Goal: Information Seeking & Learning: Learn about a topic

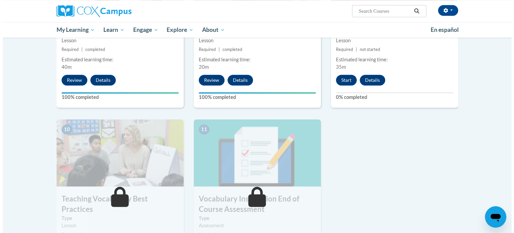
scroll to position [613, 0]
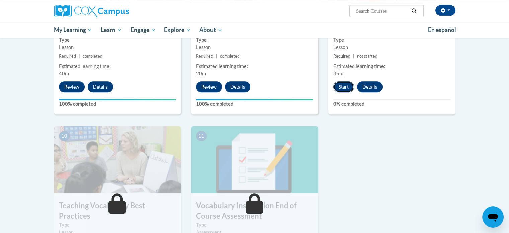
click at [346, 85] on button "Start" at bounding box center [343, 86] width 21 height 11
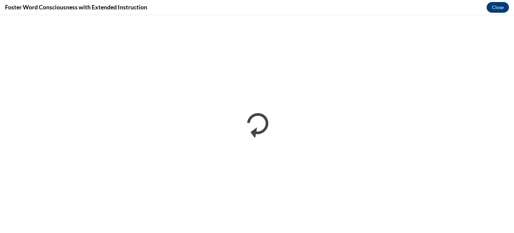
scroll to position [0, 0]
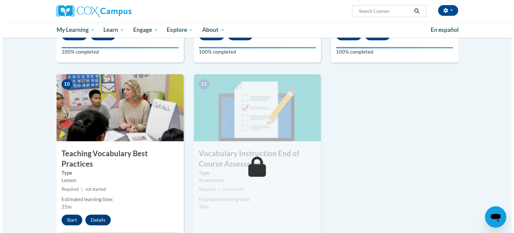
scroll to position [673, 0]
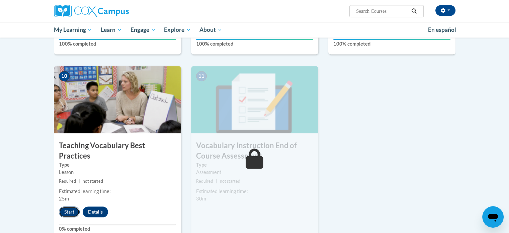
click at [67, 206] on button "Start" at bounding box center [69, 211] width 21 height 11
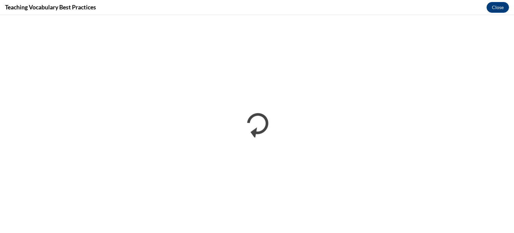
scroll to position [0, 0]
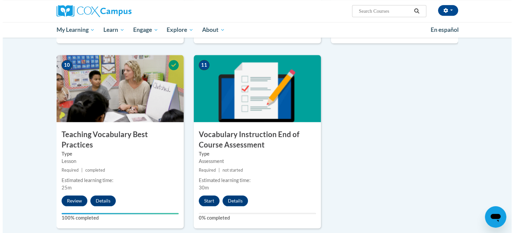
scroll to position [684, 0]
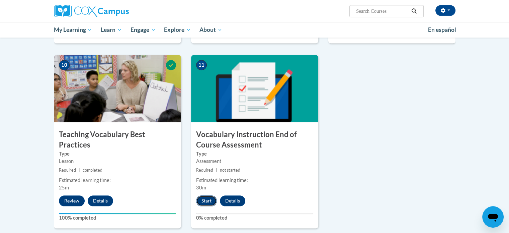
click at [206, 199] on button "Start" at bounding box center [206, 200] width 21 height 11
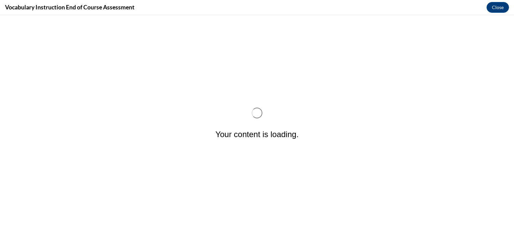
scroll to position [0, 0]
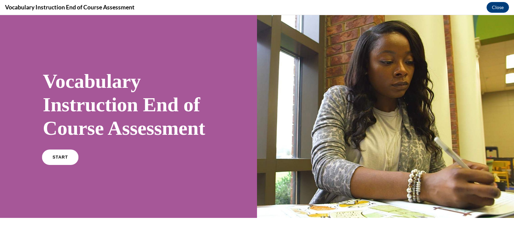
click at [59, 165] on link "START" at bounding box center [60, 156] width 36 height 15
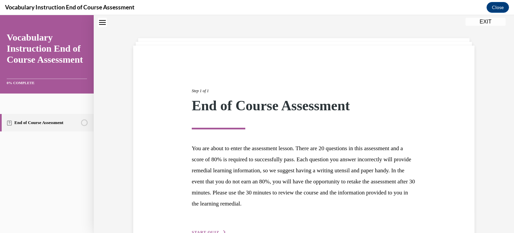
scroll to position [63, 0]
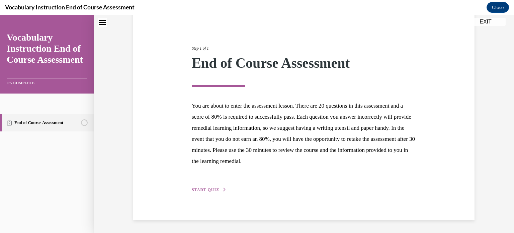
click at [206, 189] on span "START QUIZ" at bounding box center [205, 189] width 27 height 5
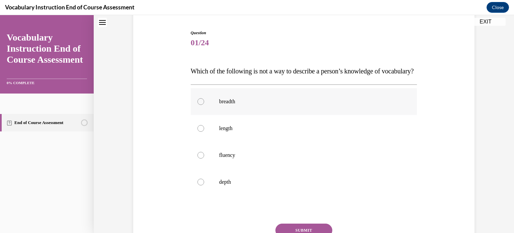
click at [256, 115] on label "breadth" at bounding box center [304, 101] width 227 height 27
click at [204, 105] on input "breadth" at bounding box center [200, 101] width 7 height 7
radio input "true"
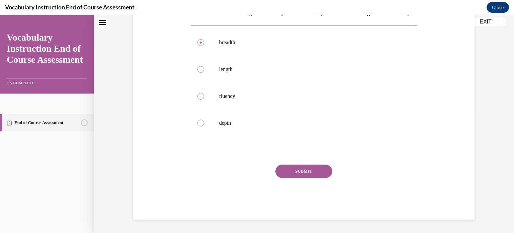
click at [289, 167] on button "SUBMIT" at bounding box center [303, 170] width 57 height 13
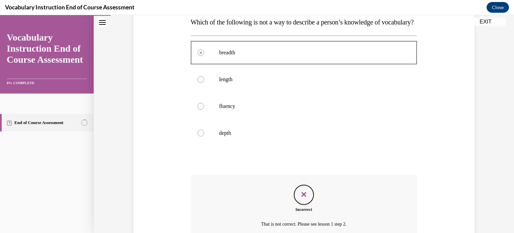
scroll to position [111, 0]
click at [244, 93] on label "length" at bounding box center [304, 80] width 227 height 27
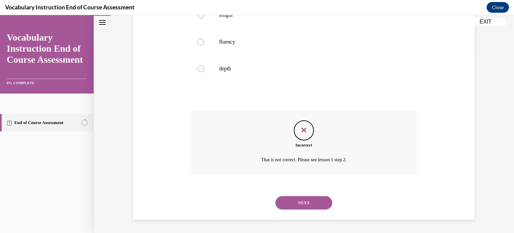
click at [297, 211] on div "NEXT" at bounding box center [304, 202] width 227 height 27
click at [294, 201] on button "NEXT" at bounding box center [303, 202] width 57 height 13
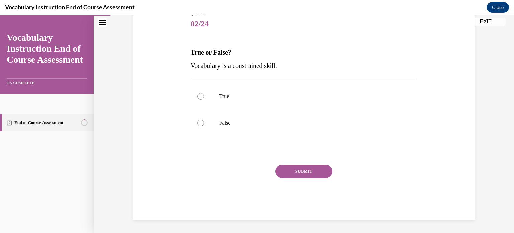
scroll to position [74, 0]
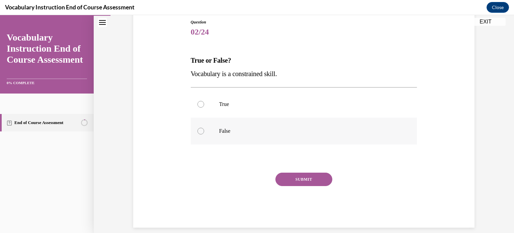
drag, startPoint x: 247, startPoint y: 112, endPoint x: 217, endPoint y: 132, distance: 36.1
click at [219, 132] on p "False" at bounding box center [309, 131] width 181 height 7
click at [204, 132] on input "False" at bounding box center [200, 131] width 7 height 7
radio input "true"
click at [292, 183] on button "SUBMIT" at bounding box center [303, 178] width 57 height 13
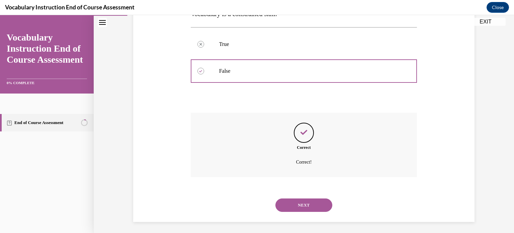
scroll to position [136, 0]
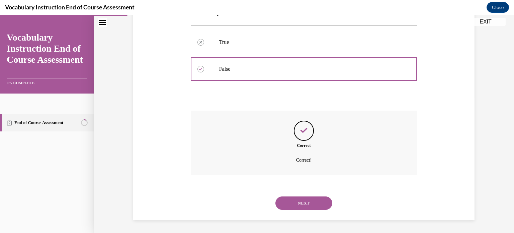
click at [295, 203] on button "NEXT" at bounding box center [303, 202] width 57 height 13
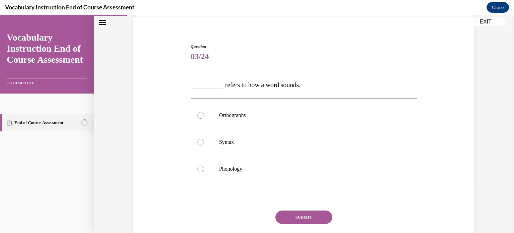
scroll to position [51, 0]
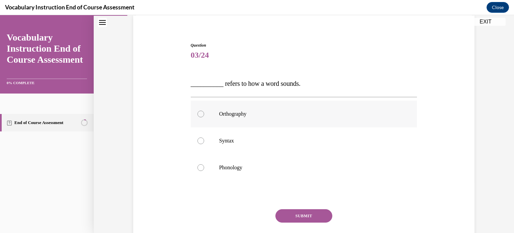
click at [262, 106] on label "Orthography" at bounding box center [304, 113] width 227 height 27
click at [204, 110] on input "Orthography" at bounding box center [200, 113] width 7 height 7
radio input "true"
click at [240, 142] on p "Syntax" at bounding box center [309, 140] width 181 height 7
click at [204, 142] on input "Syntax" at bounding box center [200, 140] width 7 height 7
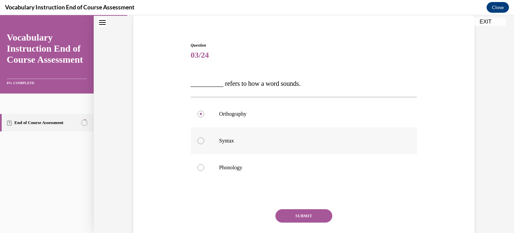
radio input "true"
click at [291, 212] on button "SUBMIT" at bounding box center [303, 215] width 57 height 13
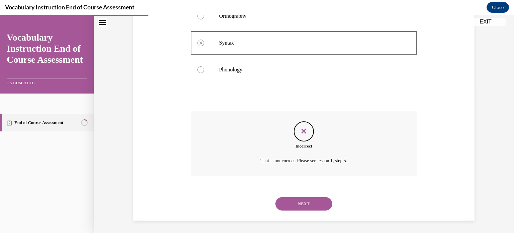
scroll to position [149, 0]
click at [295, 204] on button "NEXT" at bounding box center [303, 202] width 57 height 13
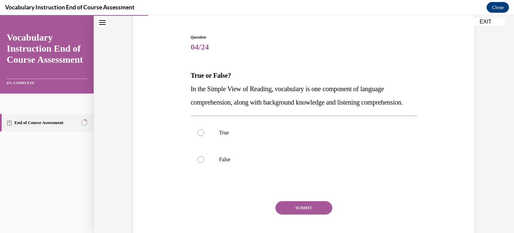
scroll to position [60, 0]
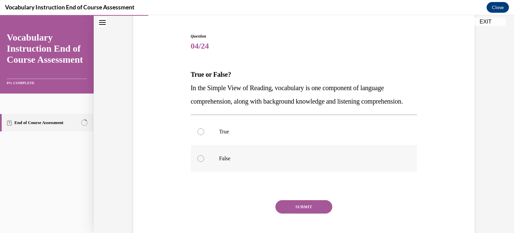
click at [252, 162] on p "False" at bounding box center [309, 158] width 181 height 7
click at [204, 162] on input "False" at bounding box center [200, 158] width 7 height 7
radio input "true"
click at [248, 135] on p "True" at bounding box center [309, 131] width 181 height 7
click at [204, 135] on input "True" at bounding box center [200, 131] width 7 height 7
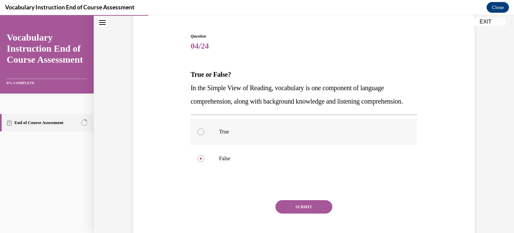
radio input "true"
click at [293, 213] on button "SUBMIT" at bounding box center [303, 206] width 57 height 13
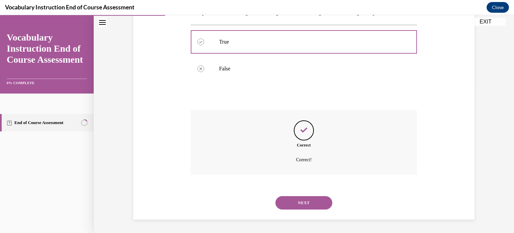
scroll to position [163, 0]
click at [300, 210] on div "NEXT" at bounding box center [304, 202] width 227 height 27
click at [299, 198] on button "NEXT" at bounding box center [303, 202] width 57 height 13
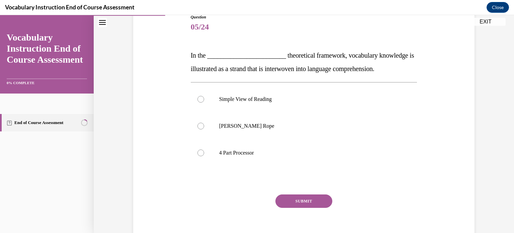
scroll to position [79, 0]
click at [250, 124] on p "Scarborough's Rope" at bounding box center [309, 125] width 181 height 7
click at [204, 124] on input "Scarborough's Rope" at bounding box center [200, 125] width 7 height 7
radio input "true"
click at [289, 203] on button "SUBMIT" at bounding box center [303, 200] width 57 height 13
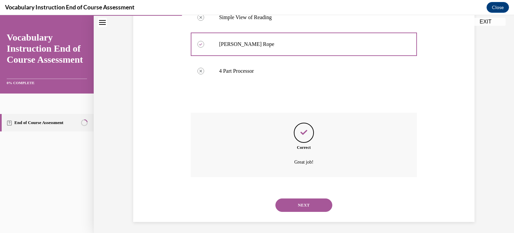
scroll to position [163, 0]
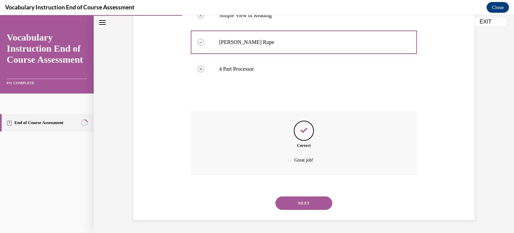
click at [289, 203] on button "NEXT" at bounding box center [303, 202] width 57 height 13
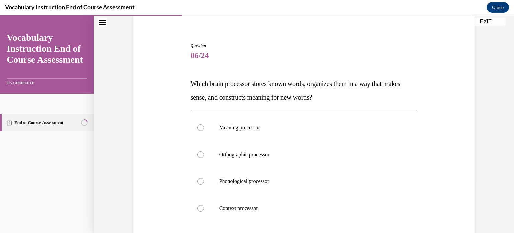
scroll to position [51, 0]
click at [254, 152] on p "Orthographic processor" at bounding box center [309, 154] width 181 height 7
click at [204, 152] on input "Orthographic processor" at bounding box center [200, 154] width 7 height 7
radio input "true"
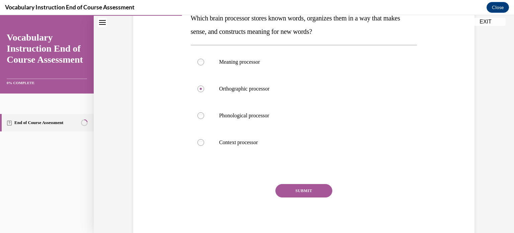
click at [295, 190] on button "SUBMIT" at bounding box center [303, 190] width 57 height 13
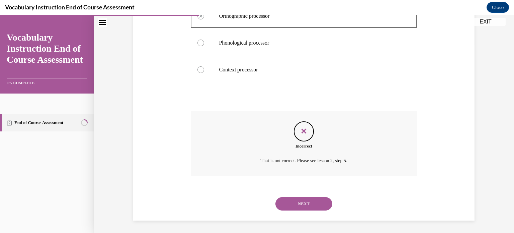
scroll to position [189, 0]
drag, startPoint x: 295, startPoint y: 210, endPoint x: 292, endPoint y: 205, distance: 5.3
click at [292, 205] on div "NEXT" at bounding box center [304, 202] width 227 height 27
click at [292, 205] on button "NEXT" at bounding box center [303, 202] width 57 height 13
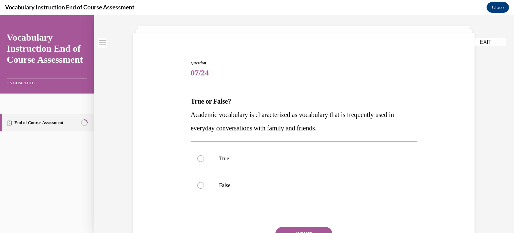
scroll to position [64, 0]
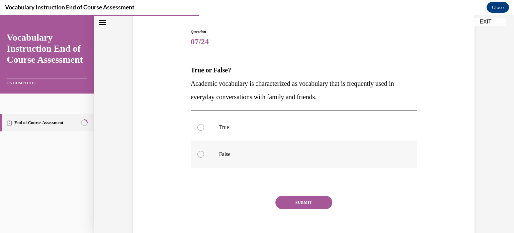
click at [273, 160] on label "False" at bounding box center [304, 154] width 227 height 27
click at [204, 157] on input "False" at bounding box center [200, 154] width 7 height 7
radio input "true"
click at [256, 120] on label "True" at bounding box center [304, 127] width 227 height 27
click at [204, 124] on input "True" at bounding box center [200, 127] width 7 height 7
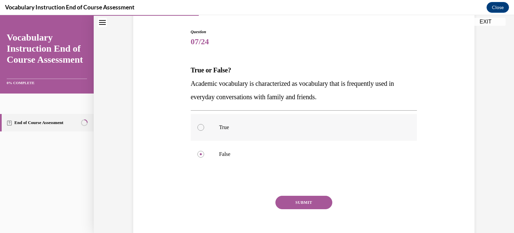
radio input "true"
click at [298, 196] on button "SUBMIT" at bounding box center [303, 201] width 57 height 13
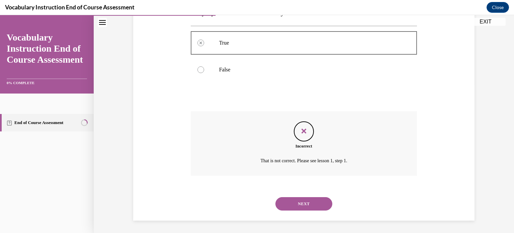
scroll to position [149, 0]
click at [296, 206] on button "NEXT" at bounding box center [303, 202] width 57 height 13
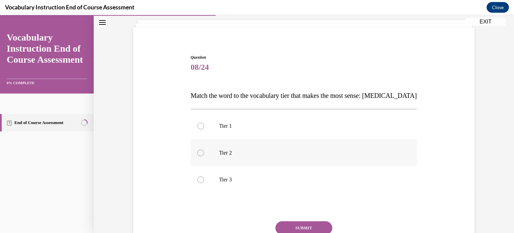
scroll to position [48, 0]
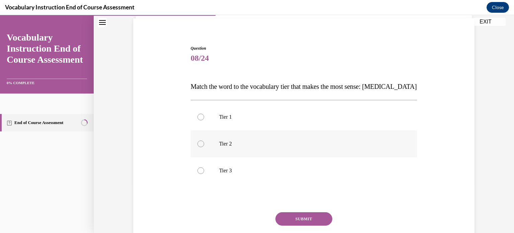
click at [270, 142] on p "Tier 2" at bounding box center [309, 143] width 181 height 7
click at [204, 142] on input "Tier 2" at bounding box center [200, 143] width 7 height 7
radio input "true"
click at [271, 174] on label "Tier 3" at bounding box center [304, 170] width 227 height 27
click at [204, 174] on input "Tier 3" at bounding box center [200, 170] width 7 height 7
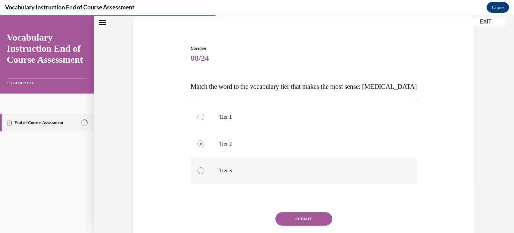
radio input "true"
click at [255, 125] on label "Tier 1" at bounding box center [304, 116] width 227 height 27
click at [204, 120] on input "Tier 1" at bounding box center [200, 116] width 7 height 7
radio input "true"
click at [256, 136] on label "Tier 2" at bounding box center [304, 143] width 227 height 27
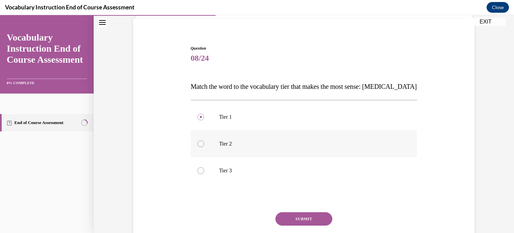
click at [204, 140] on input "Tier 2" at bounding box center [200, 143] width 7 height 7
radio input "true"
click at [295, 222] on button "SUBMIT" at bounding box center [303, 218] width 57 height 13
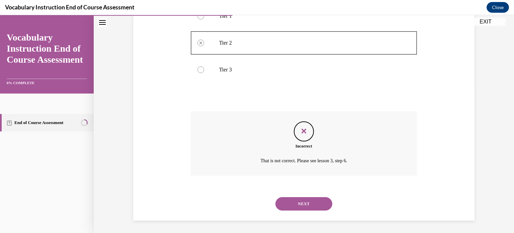
scroll to position [149, 0]
click at [282, 202] on button "NEXT" at bounding box center [303, 202] width 57 height 13
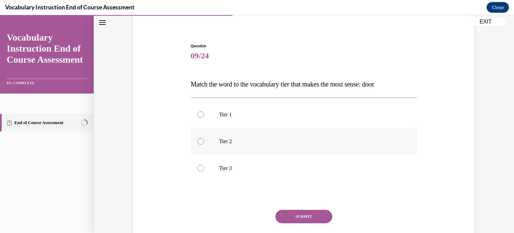
scroll to position [51, 0]
click at [262, 111] on p "Tier 1" at bounding box center [309, 114] width 181 height 7
click at [204, 111] on input "Tier 1" at bounding box center [200, 114] width 7 height 7
radio input "true"
click at [272, 175] on label "Tier 3" at bounding box center [304, 167] width 227 height 27
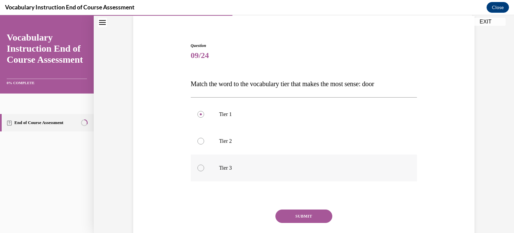
click at [204, 171] on input "Tier 3" at bounding box center [200, 167] width 7 height 7
radio input "true"
click at [297, 212] on button "SUBMIT" at bounding box center [303, 215] width 57 height 13
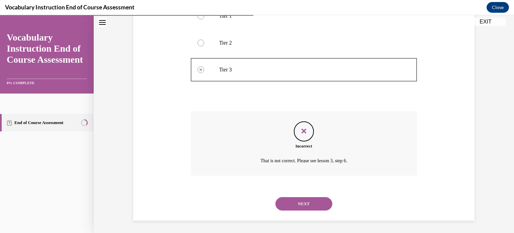
scroll to position [149, 0]
click at [297, 212] on div "NEXT" at bounding box center [304, 202] width 227 height 27
click at [298, 202] on button "NEXT" at bounding box center [303, 202] width 57 height 13
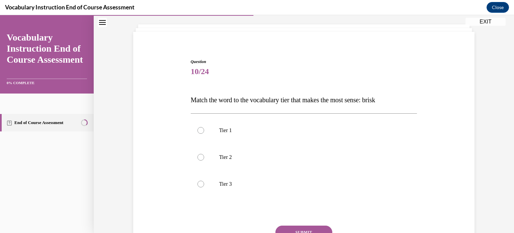
scroll to position [35, 0]
click at [274, 130] on p "Tier 1" at bounding box center [309, 130] width 181 height 7
click at [204, 130] on input "Tier 1" at bounding box center [200, 130] width 7 height 7
radio input "true"
click at [289, 226] on button "SUBMIT" at bounding box center [303, 231] width 57 height 13
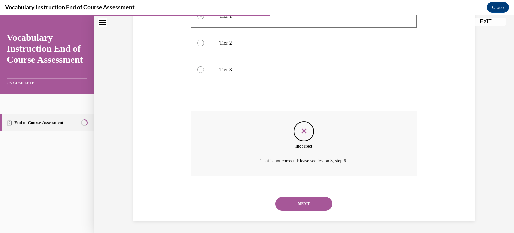
scroll to position [149, 0]
click at [299, 195] on div "NEXT" at bounding box center [304, 202] width 227 height 27
click at [298, 205] on button "NEXT" at bounding box center [303, 202] width 57 height 13
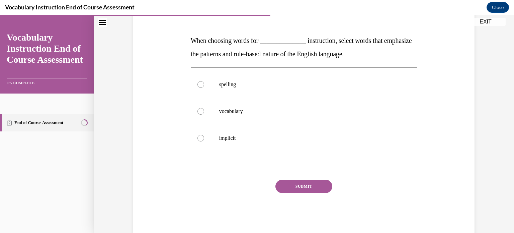
scroll to position [94, 0]
click at [248, 111] on p "vocabulary" at bounding box center [309, 111] width 181 height 7
click at [204, 111] on input "vocabulary" at bounding box center [200, 111] width 7 height 7
radio input "true"
click at [292, 183] on button "SUBMIT" at bounding box center [303, 185] width 57 height 13
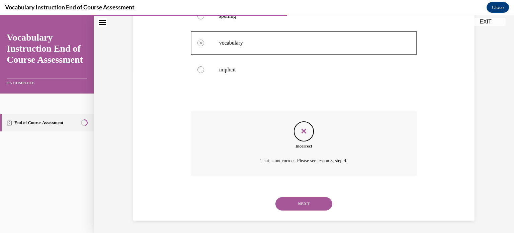
scroll to position [163, 0]
click at [297, 204] on button "NEXT" at bounding box center [303, 202] width 57 height 13
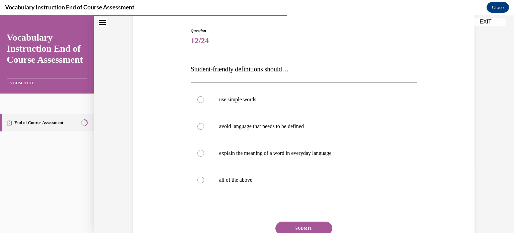
scroll to position [70, 0]
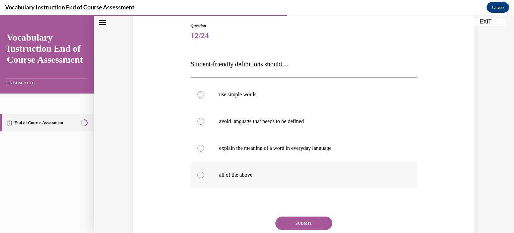
click at [274, 179] on label "all of the above" at bounding box center [304, 174] width 227 height 27
click at [204, 178] on input "all of the above" at bounding box center [200, 174] width 7 height 7
radio input "true"
click at [292, 221] on button "SUBMIT" at bounding box center [303, 222] width 57 height 13
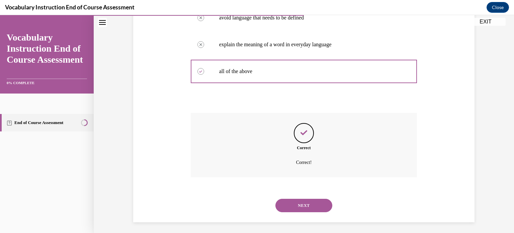
scroll to position [176, 0]
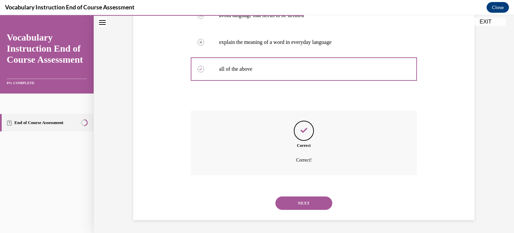
click at [293, 199] on button "NEXT" at bounding box center [303, 202] width 57 height 13
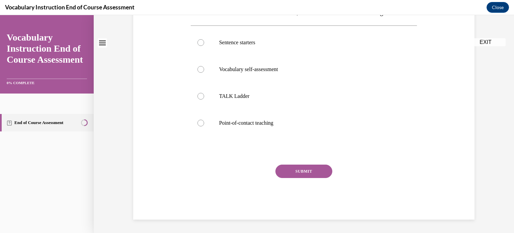
scroll to position [0, 0]
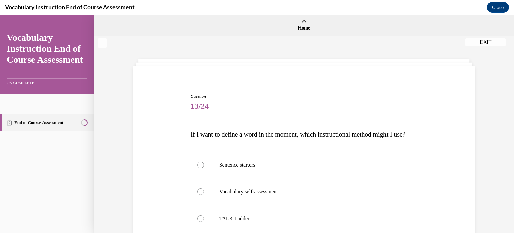
drag, startPoint x: 293, startPoint y: 199, endPoint x: 236, endPoint y: 136, distance: 85.6
click at [236, 136] on span "If I want to define a word in the moment, which instructional method might I us…" at bounding box center [298, 134] width 215 height 7
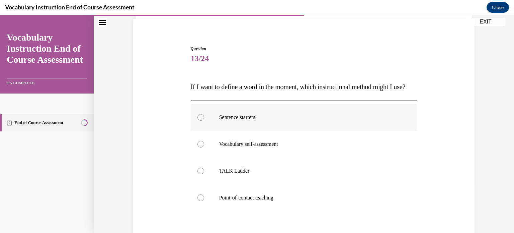
scroll to position [76, 0]
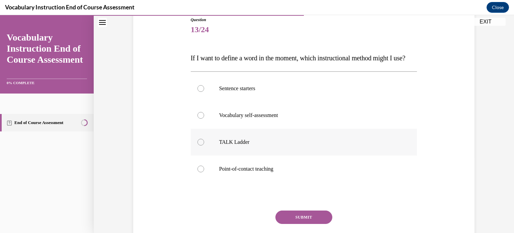
click at [239, 155] on label "TALK Ladder" at bounding box center [304, 142] width 227 height 27
click at [204, 145] on input "TALK Ladder" at bounding box center [200, 142] width 7 height 7
radio input "true"
click at [297, 224] on button "SUBMIT" at bounding box center [303, 216] width 57 height 13
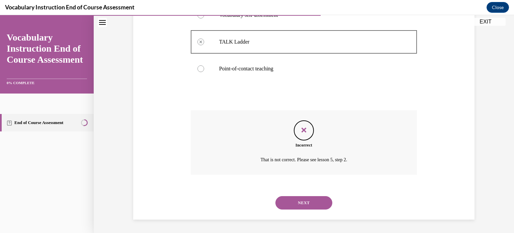
scroll to position [189, 0]
click at [300, 205] on button "NEXT" at bounding box center [303, 202] width 57 height 13
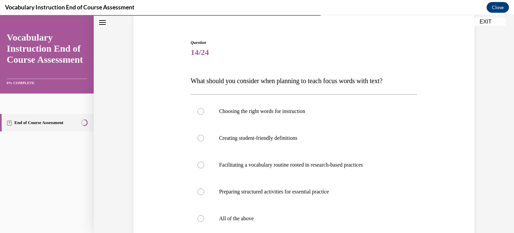
scroll to position [54, 0]
click at [236, 213] on label "All of the above" at bounding box center [304, 218] width 227 height 27
click at [204, 215] on input "All of the above" at bounding box center [200, 218] width 7 height 7
radio input "true"
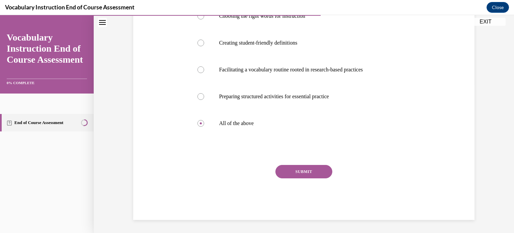
click at [292, 176] on button "SUBMIT" at bounding box center [303, 171] width 57 height 13
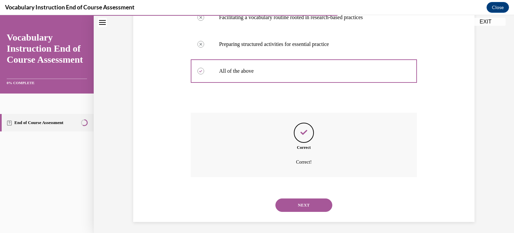
scroll to position [203, 0]
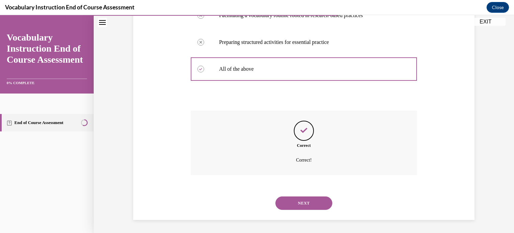
click at [292, 198] on button "NEXT" at bounding box center [303, 202] width 57 height 13
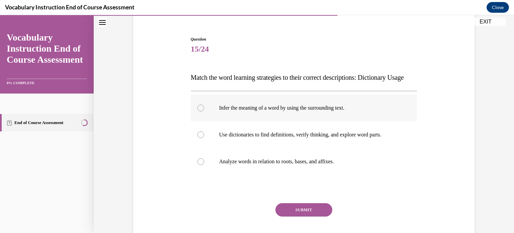
scroll to position [62, 0]
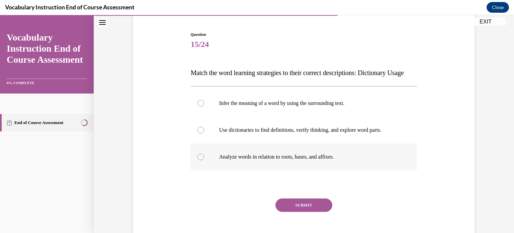
drag, startPoint x: 252, startPoint y: 175, endPoint x: 203, endPoint y: 166, distance: 49.4
click at [203, 166] on label "Analyze words in relation to roots, bases, and affixes." at bounding box center [304, 156] width 227 height 27
click at [203, 160] on input "Analyze words in relation to roots, bases, and affixes." at bounding box center [200, 156] width 7 height 7
radio input "true"
click at [283, 212] on button "SUBMIT" at bounding box center [303, 204] width 57 height 13
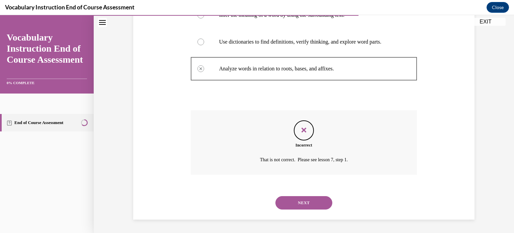
scroll to position [163, 0]
click at [293, 197] on button "NEXT" at bounding box center [303, 202] width 57 height 13
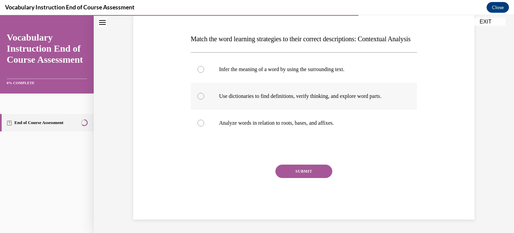
scroll to position [108, 0]
click at [260, 108] on label "Use dictionaries to find definitions, verify thinking, and explore word parts." at bounding box center [304, 96] width 227 height 27
click at [204, 99] on input "Use dictionaries to find definitions, verify thinking, and explore word parts." at bounding box center [200, 96] width 7 height 7
radio input "true"
click at [265, 121] on p "Analyze words in relation to roots, bases, and affixes." at bounding box center [309, 122] width 181 height 7
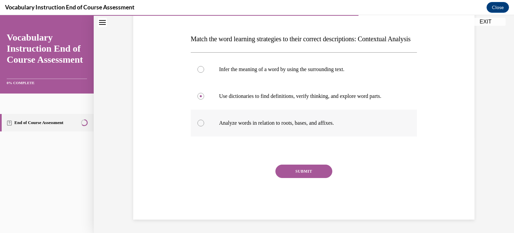
click at [204, 121] on input "Analyze words in relation to roots, bases, and affixes." at bounding box center [200, 122] width 7 height 7
radio input "true"
click at [299, 178] on div "SUBMIT" at bounding box center [304, 180] width 227 height 33
click at [299, 175] on button "SUBMIT" at bounding box center [303, 170] width 57 height 13
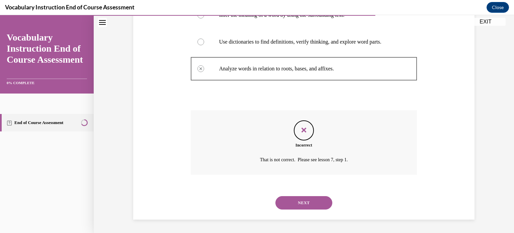
scroll to position [163, 0]
click at [299, 199] on button "NEXT" at bounding box center [303, 202] width 57 height 13
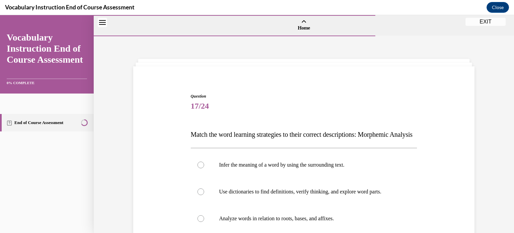
scroll to position [53, 0]
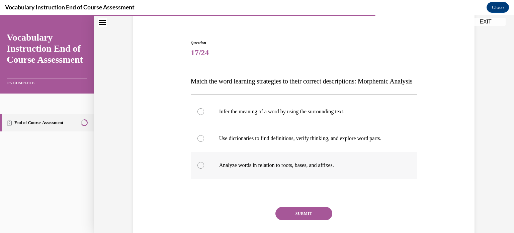
click at [282, 168] on p "Analyze words in relation to roots, bases, and affixes." at bounding box center [309, 165] width 181 height 7
click at [204, 168] on input "Analyze words in relation to roots, bases, and affixes." at bounding box center [200, 165] width 7 height 7
radio input "true"
click at [295, 220] on button "SUBMIT" at bounding box center [303, 212] width 57 height 13
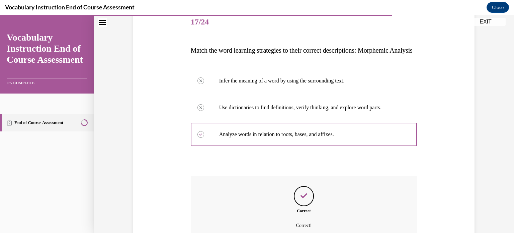
scroll to position [84, 0]
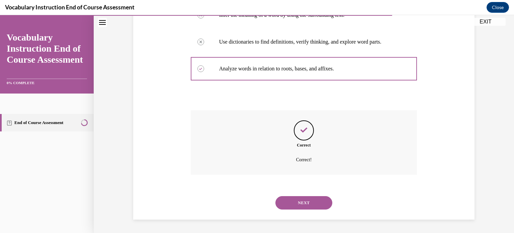
click at [288, 206] on button "NEXT" at bounding box center [303, 202] width 57 height 13
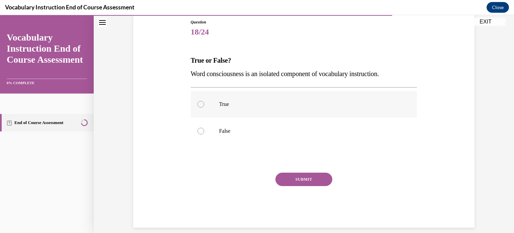
click at [237, 98] on label "True" at bounding box center [304, 104] width 227 height 27
click at [204, 101] on input "True" at bounding box center [200, 104] width 7 height 7
radio input "true"
click at [294, 182] on button "SUBMIT" at bounding box center [303, 178] width 57 height 13
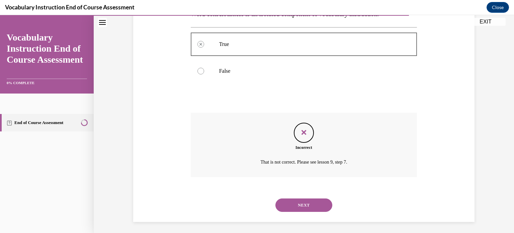
scroll to position [136, 0]
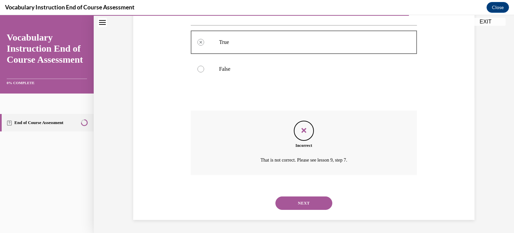
click at [290, 202] on button "NEXT" at bounding box center [303, 202] width 57 height 13
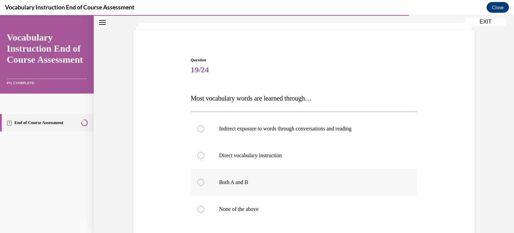
scroll to position [36, 0]
click at [248, 209] on p "None of the above" at bounding box center [309, 208] width 181 height 7
click at [204, 209] on input "None of the above" at bounding box center [200, 208] width 7 height 7
radio input "true"
click at [244, 181] on p "Both A and B" at bounding box center [309, 182] width 181 height 7
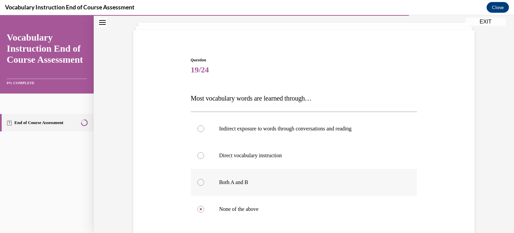
click at [204, 181] on input "Both A and B" at bounding box center [200, 182] width 7 height 7
radio input "true"
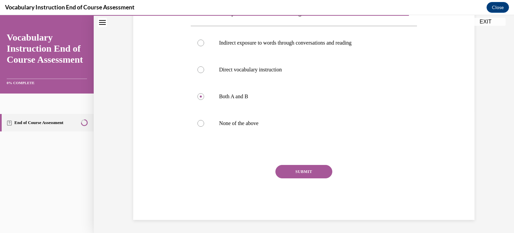
click at [302, 169] on button "SUBMIT" at bounding box center [303, 171] width 57 height 13
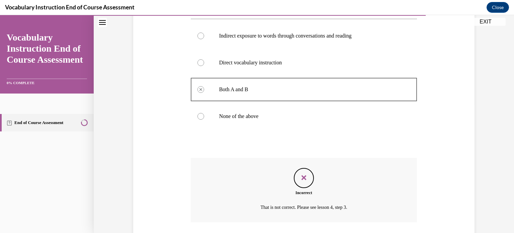
scroll to position [176, 0]
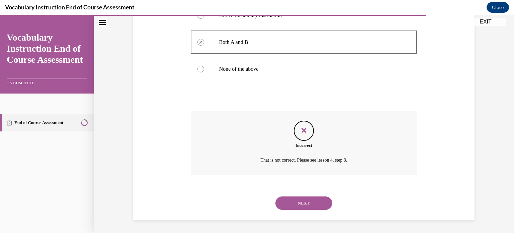
click at [300, 200] on button "NEXT" at bounding box center [303, 202] width 57 height 13
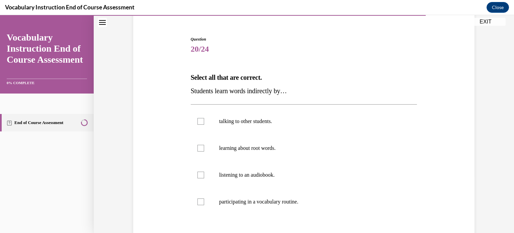
scroll to position [62, 0]
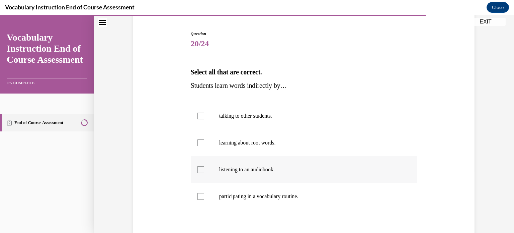
click at [294, 179] on label "listening to an audiobook." at bounding box center [304, 169] width 227 height 27
click at [204, 173] on input "listening to an audiobook." at bounding box center [200, 169] width 7 height 7
checkbox input "true"
click at [289, 142] on p "learning about root words." at bounding box center [309, 142] width 181 height 7
click at [204, 142] on input "learning about root words." at bounding box center [200, 142] width 7 height 7
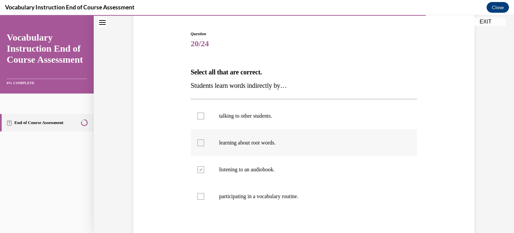
checkbox input "true"
click at [291, 116] on p "talking to other students." at bounding box center [309, 115] width 181 height 7
click at [204, 116] on input "talking to other students." at bounding box center [200, 115] width 7 height 7
checkbox input "true"
click at [286, 148] on label "learning about root words." at bounding box center [304, 142] width 227 height 27
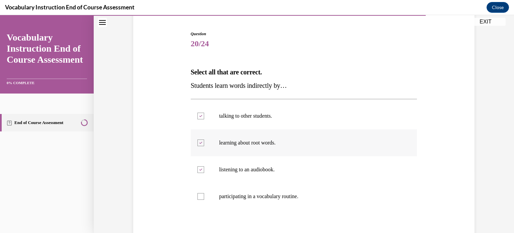
click at [204, 146] on input "learning about root words." at bounding box center [200, 142] width 7 height 7
checkbox input "false"
click at [285, 203] on label "participating in a vocabulary routine." at bounding box center [304, 196] width 227 height 27
click at [204, 199] on input "participating in a vocabulary routine." at bounding box center [200, 196] width 7 height 7
checkbox input "true"
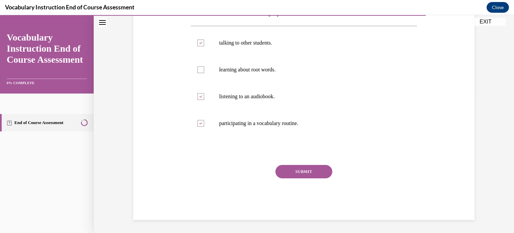
click at [303, 172] on button "SUBMIT" at bounding box center [303, 171] width 57 height 13
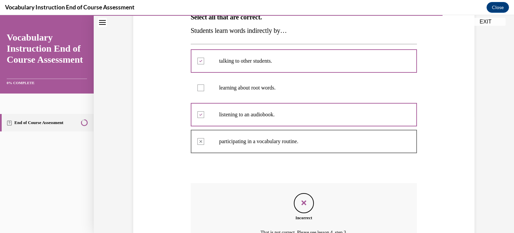
scroll to position [189, 0]
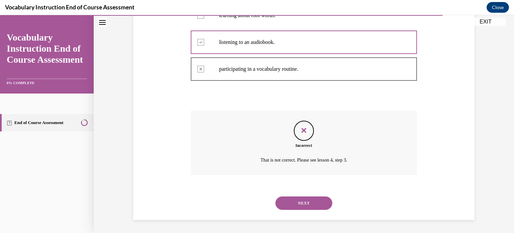
click at [312, 203] on button "NEXT" at bounding box center [303, 202] width 57 height 13
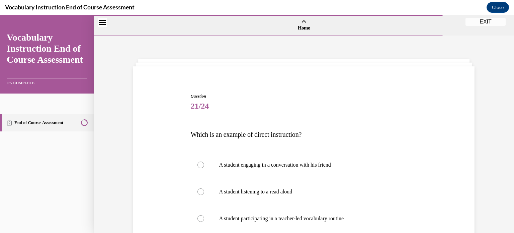
scroll to position [75, 0]
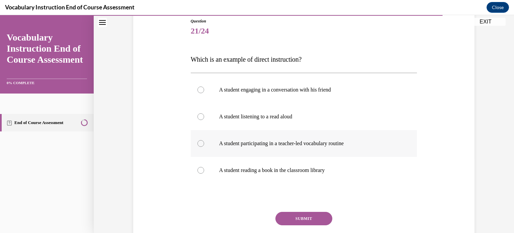
click at [285, 143] on p "A student participating in a teacher-led vocabulary routine" at bounding box center [309, 143] width 181 height 7
click at [204, 143] on input "A student participating in a teacher-led vocabulary routine" at bounding box center [200, 143] width 7 height 7
radio input "true"
click at [287, 214] on button "SUBMIT" at bounding box center [303, 218] width 57 height 13
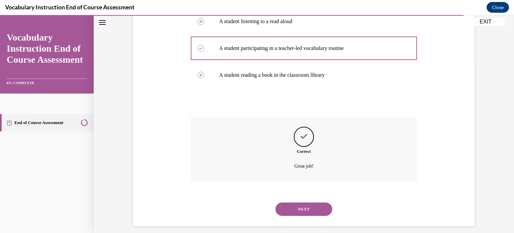
scroll to position [176, 0]
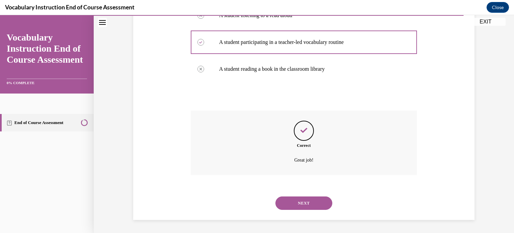
click at [290, 200] on button "NEXT" at bounding box center [303, 202] width 57 height 13
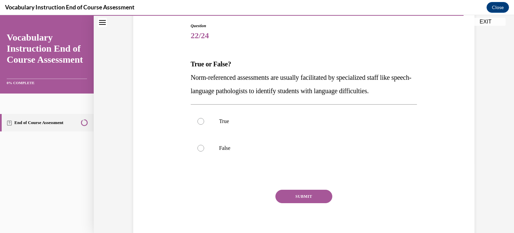
scroll to position [86, 0]
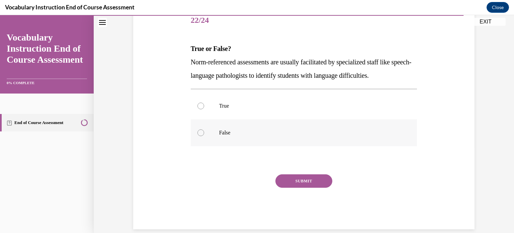
click at [266, 130] on p "False" at bounding box center [309, 132] width 181 height 7
click at [204, 130] on input "False" at bounding box center [200, 132] width 7 height 7
radio input "true"
click at [279, 174] on button "SUBMIT" at bounding box center [303, 180] width 57 height 13
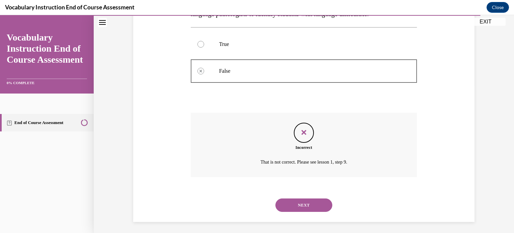
scroll to position [149, 0]
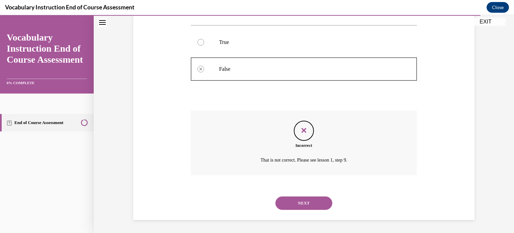
click at [287, 201] on button "NEXT" at bounding box center [303, 202] width 57 height 13
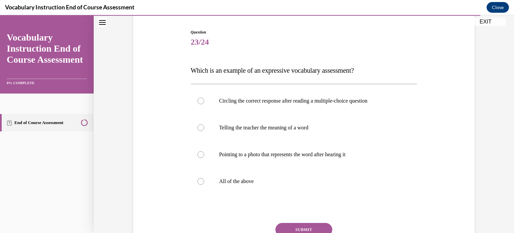
scroll to position [64, 0]
click at [274, 177] on label "All of the above" at bounding box center [304, 180] width 227 height 27
click at [204, 177] on input "All of the above" at bounding box center [200, 180] width 7 height 7
radio input "true"
click at [285, 227] on button "SUBMIT" at bounding box center [303, 228] width 57 height 13
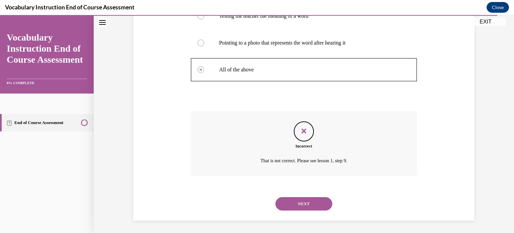
scroll to position [176, 0]
click at [286, 207] on button "NEXT" at bounding box center [303, 202] width 57 height 13
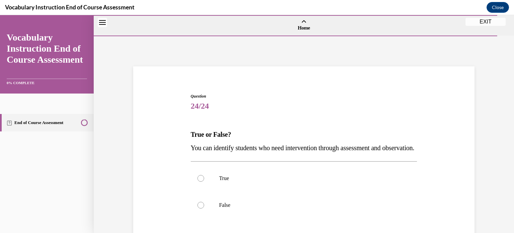
scroll to position [95, 0]
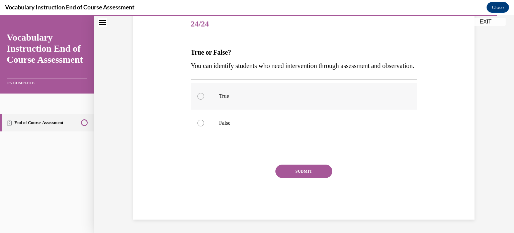
click at [246, 99] on p "True" at bounding box center [309, 96] width 181 height 7
click at [204, 99] on input "True" at bounding box center [200, 96] width 7 height 7
radio input "true"
click at [294, 169] on button "SUBMIT" at bounding box center [303, 170] width 57 height 13
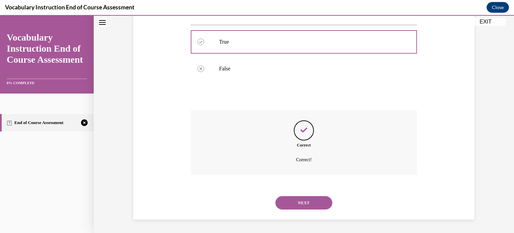
scroll to position [149, 0]
click at [297, 203] on button "NEXT" at bounding box center [303, 202] width 57 height 13
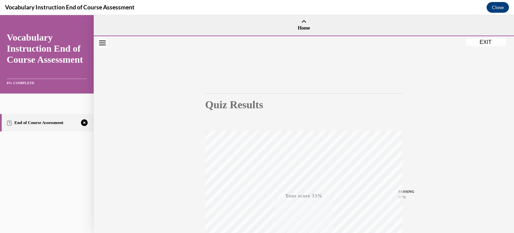
scroll to position [125, 0]
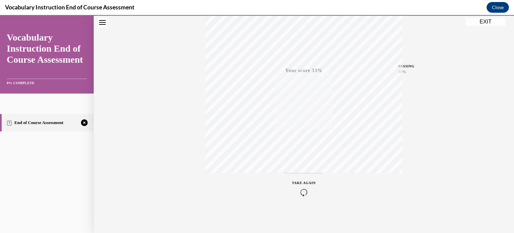
click at [304, 185] on div "TAKE AGAIN" at bounding box center [304, 188] width 24 height 16
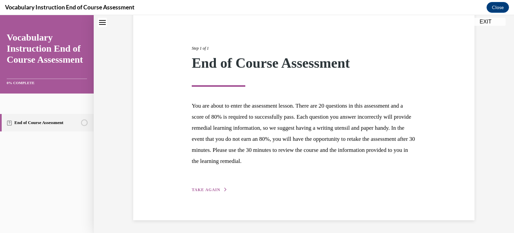
click at [205, 191] on span "TAKE AGAIN" at bounding box center [206, 189] width 28 height 5
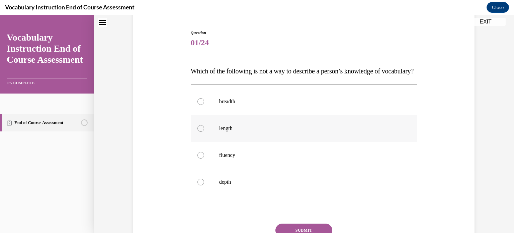
click at [252, 132] on p "length" at bounding box center [309, 128] width 181 height 7
click at [204, 132] on input "length" at bounding box center [200, 128] width 7 height 7
radio input "true"
click at [249, 190] on label "depth" at bounding box center [304, 181] width 227 height 27
click at [204, 185] on input "depth" at bounding box center [200, 181] width 7 height 7
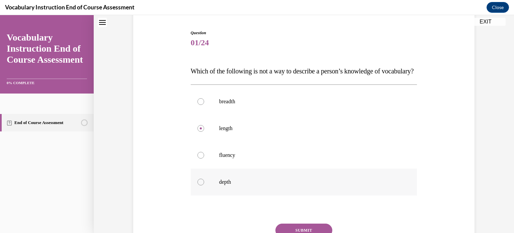
radio input "true"
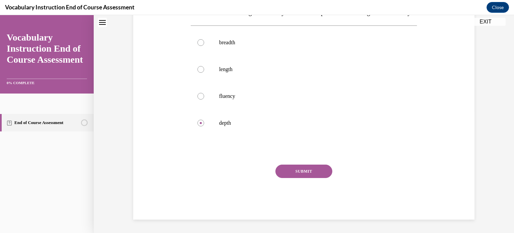
click at [303, 168] on button "SUBMIT" at bounding box center [303, 170] width 57 height 13
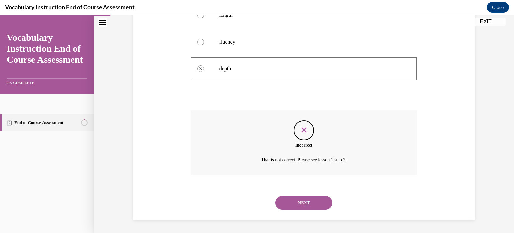
scroll to position [189, 0]
click at [303, 206] on button "NEXT" at bounding box center [303, 202] width 57 height 13
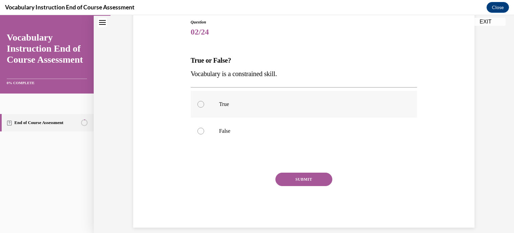
click at [251, 104] on p "True" at bounding box center [309, 104] width 181 height 7
click at [204, 104] on input "True" at bounding box center [200, 104] width 7 height 7
radio input "true"
click at [245, 140] on label "False" at bounding box center [304, 130] width 227 height 27
click at [204, 134] on input "False" at bounding box center [200, 131] width 7 height 7
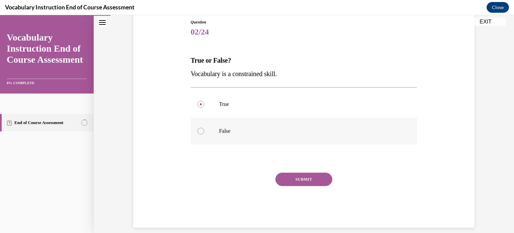
radio input "true"
click at [300, 180] on button "SUBMIT" at bounding box center [303, 178] width 57 height 13
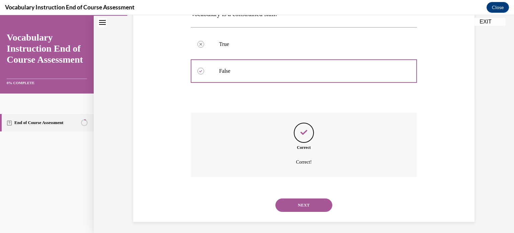
scroll to position [136, 0]
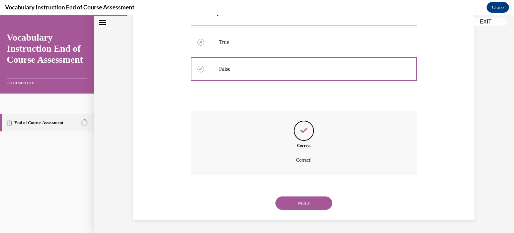
click at [292, 206] on button "NEXT" at bounding box center [303, 202] width 57 height 13
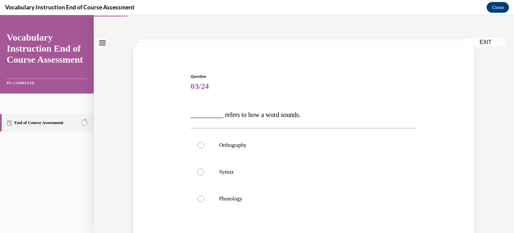
scroll to position [20, 0]
click at [219, 199] on p "Phonology" at bounding box center [309, 198] width 181 height 7
click at [204, 199] on input "Phonology" at bounding box center [200, 198] width 7 height 7
radio input "true"
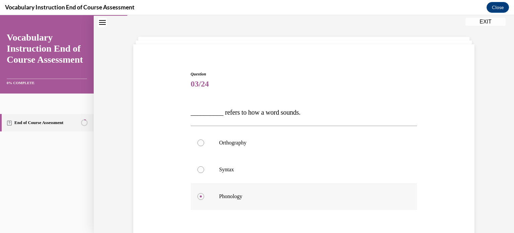
scroll to position [95, 0]
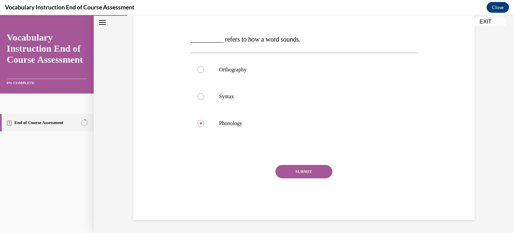
click at [303, 165] on button "SUBMIT" at bounding box center [303, 171] width 57 height 13
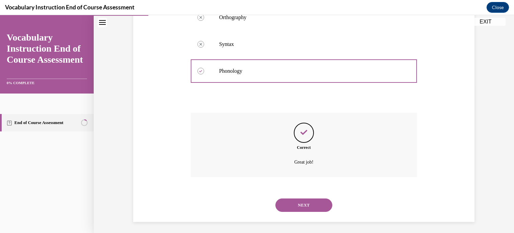
scroll to position [149, 0]
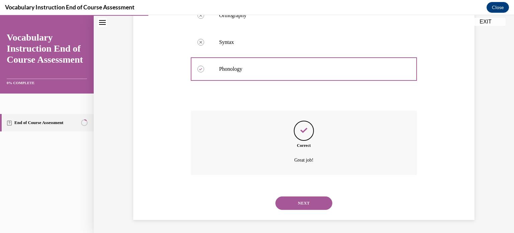
click at [296, 199] on button "NEXT" at bounding box center [303, 202] width 57 height 13
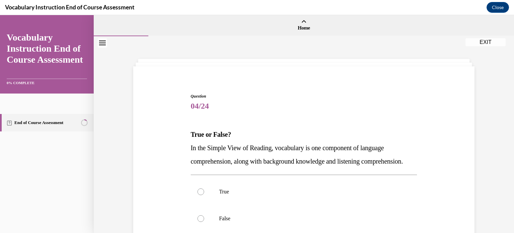
scroll to position [33, 0]
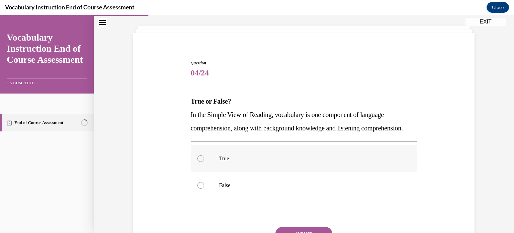
click at [258, 162] on p "True" at bounding box center [309, 158] width 181 height 7
click at [204, 162] on input "True" at bounding box center [200, 158] width 7 height 7
radio input "true"
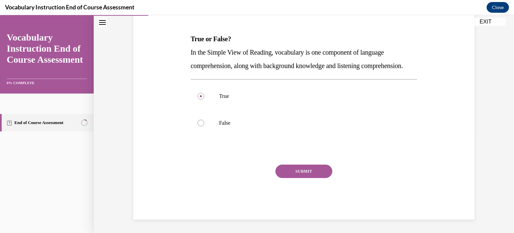
click at [291, 167] on button "SUBMIT" at bounding box center [303, 170] width 57 height 13
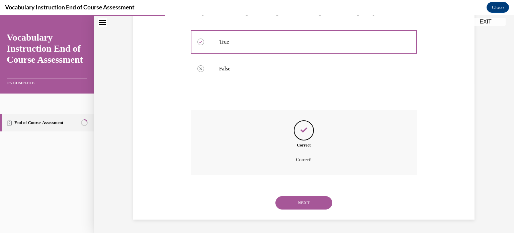
scroll to position [163, 0]
click at [289, 201] on button "NEXT" at bounding box center [303, 202] width 57 height 13
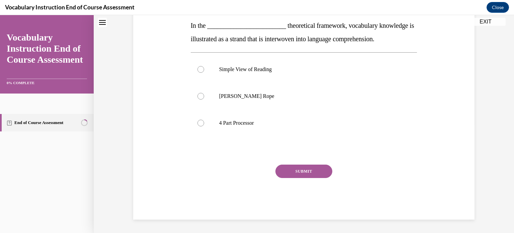
scroll to position [0, 0]
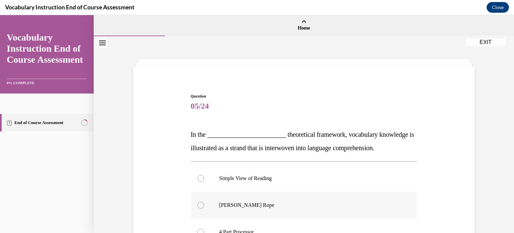
click at [278, 203] on p "Scarborough's Rope" at bounding box center [309, 204] width 181 height 7
click at [204, 203] on input "Scarborough's Rope" at bounding box center [200, 204] width 7 height 7
radio input "true"
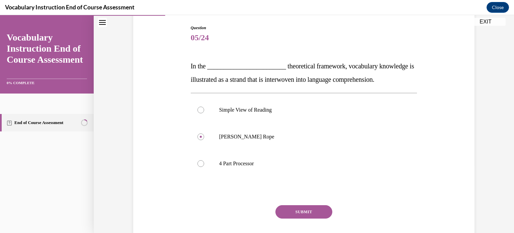
click at [281, 205] on button "SUBMIT" at bounding box center [303, 211] width 57 height 13
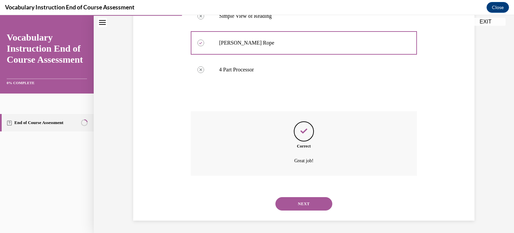
scroll to position [163, 0]
click at [278, 203] on button "NEXT" at bounding box center [303, 202] width 57 height 13
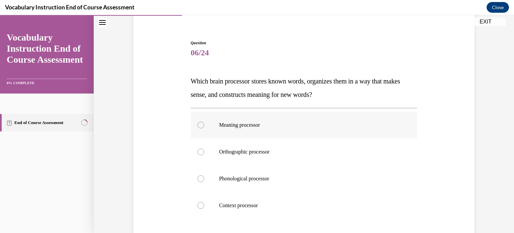
scroll to position [54, 0]
click at [241, 202] on p "Context processor" at bounding box center [309, 204] width 181 height 7
click at [204, 202] on input "Context processor" at bounding box center [200, 204] width 7 height 7
radio input "true"
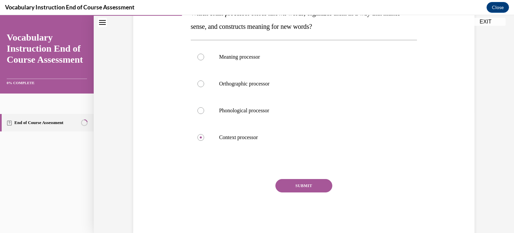
scroll to position [121, 0]
click at [295, 181] on button "SUBMIT" at bounding box center [303, 184] width 57 height 13
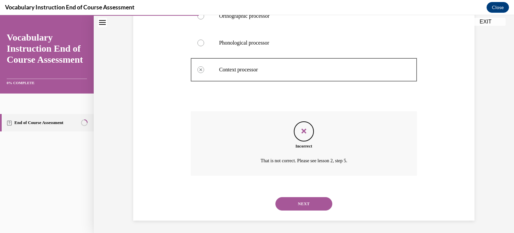
scroll to position [189, 0]
click at [287, 206] on button "NEXT" at bounding box center [303, 202] width 57 height 13
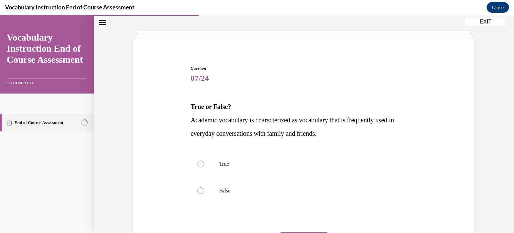
scroll to position [28, 0]
click at [256, 196] on label "False" at bounding box center [304, 190] width 227 height 27
click at [204, 193] on input "False" at bounding box center [200, 190] width 7 height 7
radio input "true"
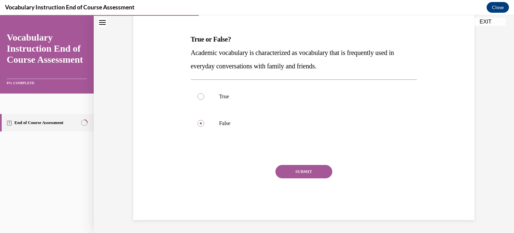
click at [296, 167] on button "SUBMIT" at bounding box center [303, 171] width 57 height 13
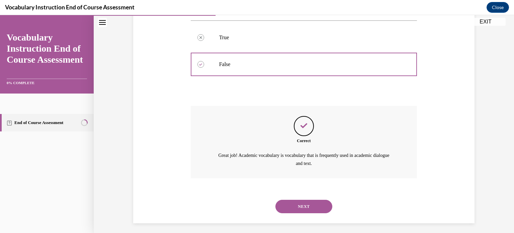
scroll to position [157, 0]
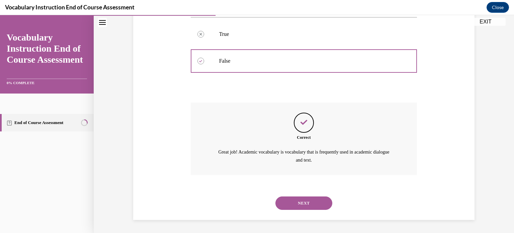
click at [296, 201] on button "NEXT" at bounding box center [303, 202] width 57 height 13
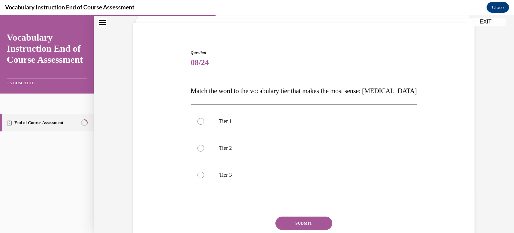
scroll to position [46, 0]
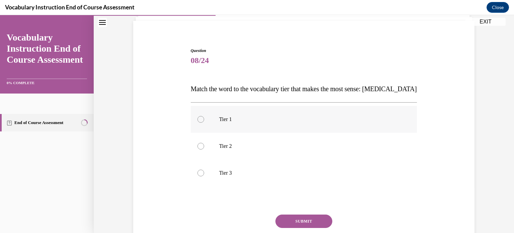
click at [269, 132] on label "Tier 1" at bounding box center [304, 119] width 227 height 27
click at [204, 122] on input "Tier 1" at bounding box center [200, 119] width 7 height 7
radio input "true"
drag, startPoint x: 295, startPoint y: 218, endPoint x: 228, endPoint y: 166, distance: 84.7
click at [228, 166] on label "Tier 3" at bounding box center [304, 172] width 227 height 27
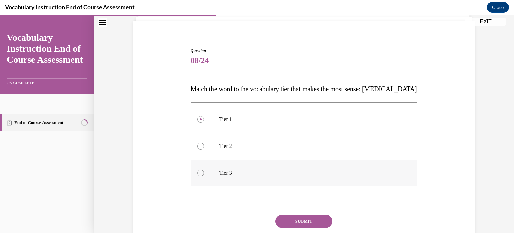
click at [204, 169] on input "Tier 3" at bounding box center [200, 172] width 7 height 7
radio input "true"
click at [284, 221] on button "SUBMIT" at bounding box center [303, 220] width 57 height 13
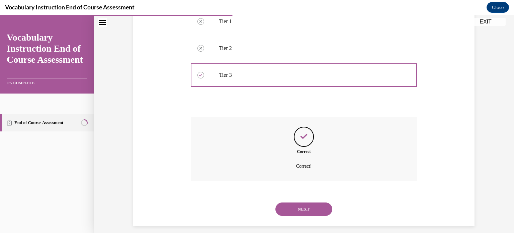
scroll to position [149, 0]
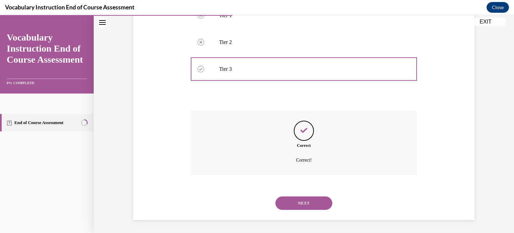
click at [280, 203] on button "NEXT" at bounding box center [303, 202] width 57 height 13
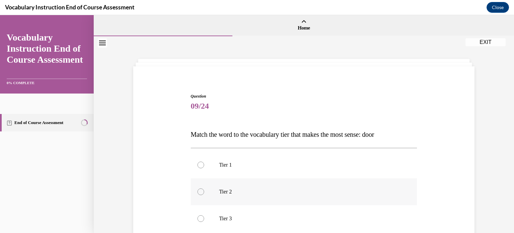
scroll to position [11, 0]
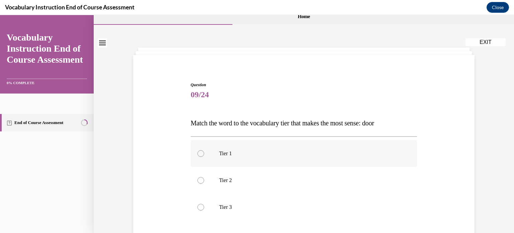
click at [254, 154] on p "Tier 1" at bounding box center [309, 153] width 181 height 7
click at [204, 154] on input "Tier 1" at bounding box center [200, 153] width 7 height 7
radio input "true"
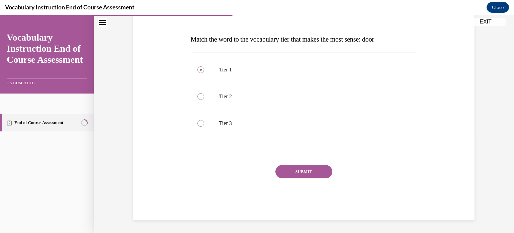
click at [316, 169] on button "SUBMIT" at bounding box center [303, 171] width 57 height 13
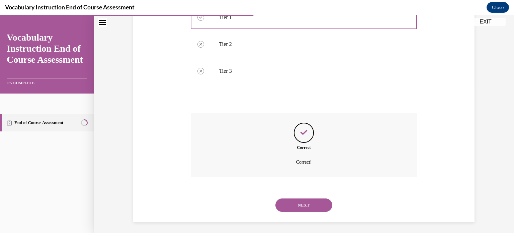
scroll to position [149, 0]
click at [308, 201] on button "NEXT" at bounding box center [303, 202] width 57 height 13
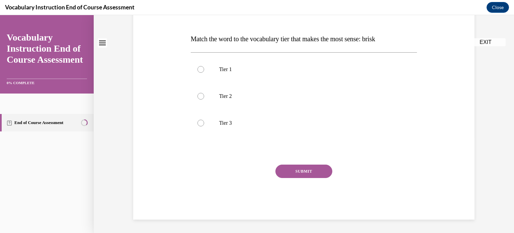
scroll to position [0, 0]
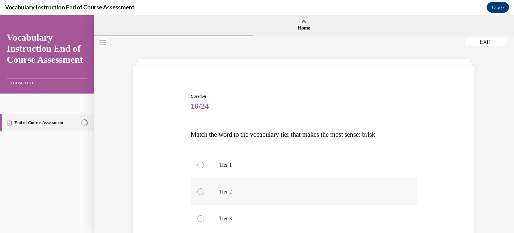
click at [243, 184] on label "Tier 2" at bounding box center [304, 191] width 227 height 27
click at [204, 188] on input "Tier 2" at bounding box center [200, 191] width 7 height 7
radio input "true"
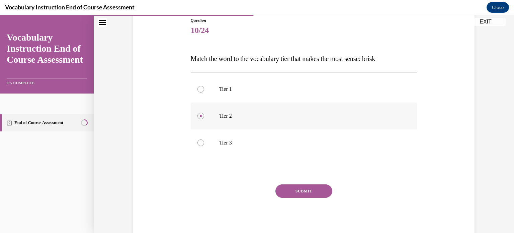
scroll to position [76, 0]
drag, startPoint x: 307, startPoint y: 193, endPoint x: 291, endPoint y: 189, distance: 16.5
click at [291, 189] on button "SUBMIT" at bounding box center [303, 190] width 57 height 13
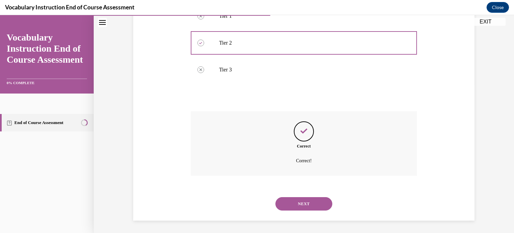
scroll to position [149, 0]
click at [307, 208] on button "NEXT" at bounding box center [303, 202] width 57 height 13
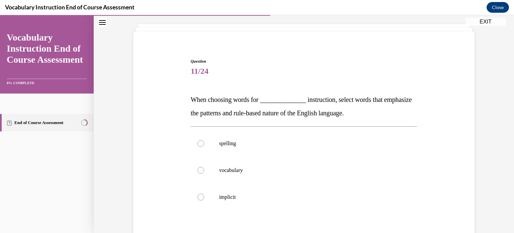
scroll to position [38, 0]
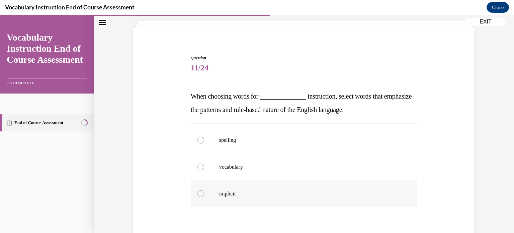
click at [263, 180] on label "implicit" at bounding box center [304, 193] width 227 height 27
click at [204, 190] on input "implicit" at bounding box center [200, 193] width 7 height 7
radio input "true"
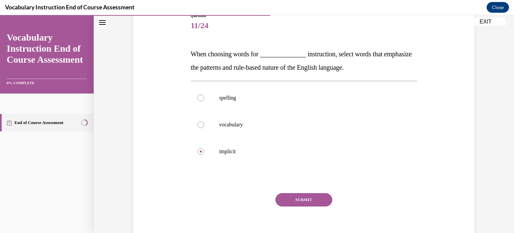
click at [293, 199] on button "SUBMIT" at bounding box center [303, 199] width 57 height 13
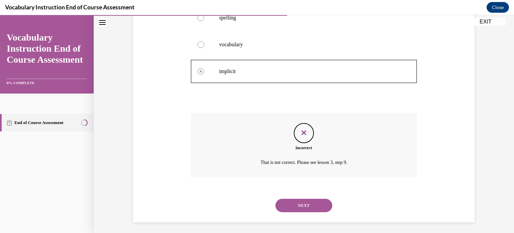
scroll to position [163, 0]
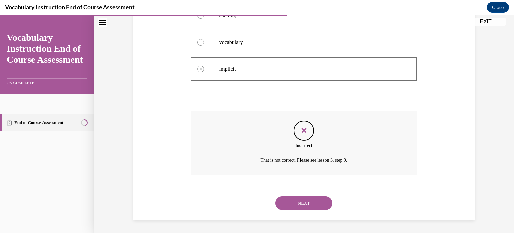
click at [306, 205] on button "NEXT" at bounding box center [303, 202] width 57 height 13
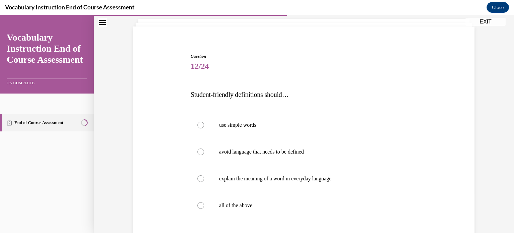
scroll to position [44, 0]
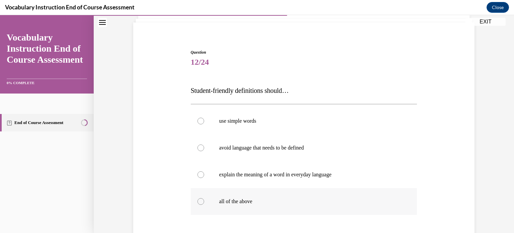
click at [261, 205] on label "all of the above" at bounding box center [304, 201] width 227 height 27
click at [204, 204] on input "all of the above" at bounding box center [200, 201] width 7 height 7
radio input "true"
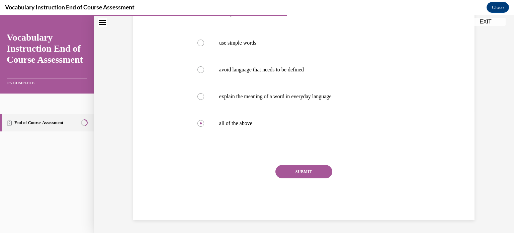
click at [286, 170] on button "SUBMIT" at bounding box center [303, 171] width 57 height 13
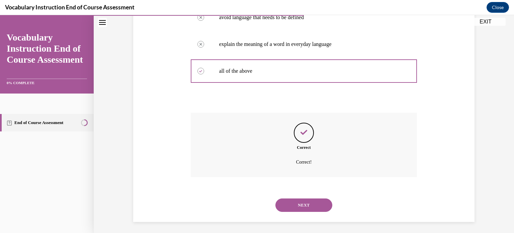
scroll to position [176, 0]
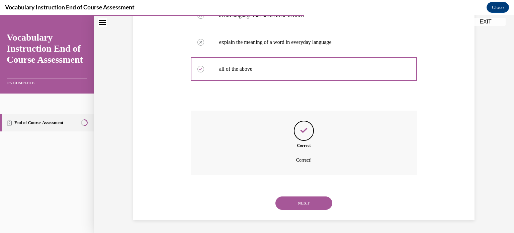
click at [306, 207] on button "NEXT" at bounding box center [303, 202] width 57 height 13
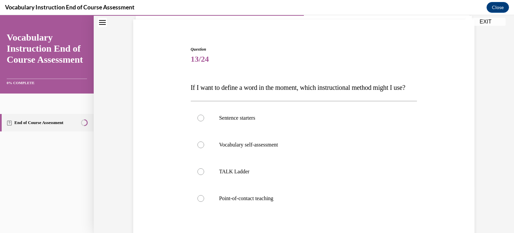
scroll to position [47, 0]
click at [250, 199] on label "Point-of-contact teaching" at bounding box center [304, 198] width 227 height 27
click at [204, 199] on input "Point-of-contact teaching" at bounding box center [200, 198] width 7 height 7
radio input "true"
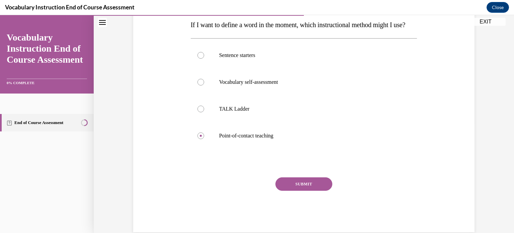
click at [290, 190] on button "SUBMIT" at bounding box center [303, 183] width 57 height 13
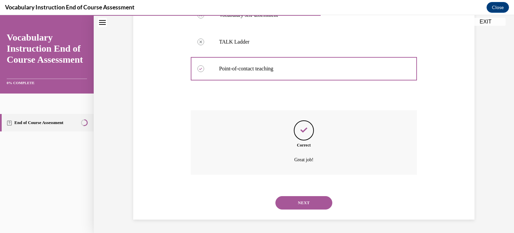
scroll to position [189, 0]
click at [282, 199] on button "NEXT" at bounding box center [303, 202] width 57 height 13
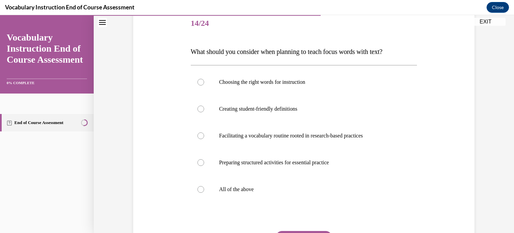
scroll to position [83, 0]
drag, startPoint x: 268, startPoint y: 191, endPoint x: 258, endPoint y: 187, distance: 10.2
click at [258, 187] on p "All of the above" at bounding box center [309, 188] width 181 height 7
click at [204, 187] on input "All of the above" at bounding box center [200, 188] width 7 height 7
radio input "true"
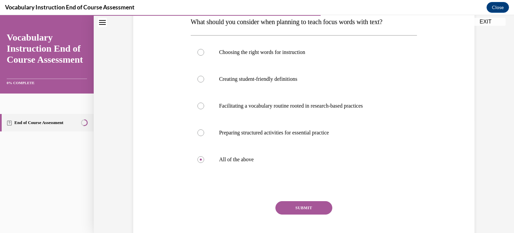
click at [295, 209] on button "SUBMIT" at bounding box center [303, 207] width 57 height 13
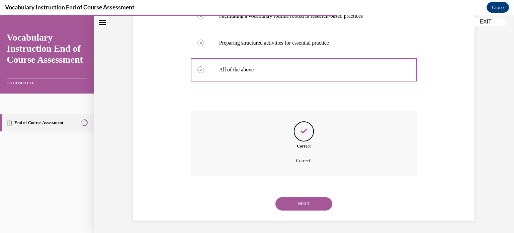
scroll to position [203, 0]
click at [308, 198] on button "NEXT" at bounding box center [303, 202] width 57 height 13
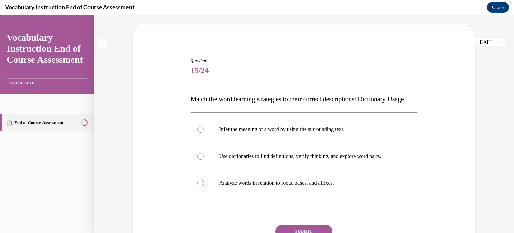
scroll to position [55, 0]
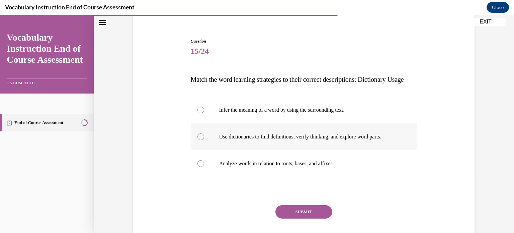
drag, startPoint x: 287, startPoint y: 156, endPoint x: 264, endPoint y: 154, distance: 23.2
click at [264, 150] on label "Use dictionaries to find definitions, verify thinking, and explore word parts." at bounding box center [304, 136] width 227 height 27
click at [204, 140] on input "Use dictionaries to find definitions, verify thinking, and explore word parts." at bounding box center [200, 136] width 7 height 7
radio input "true"
click at [297, 218] on button "SUBMIT" at bounding box center [303, 211] width 57 height 13
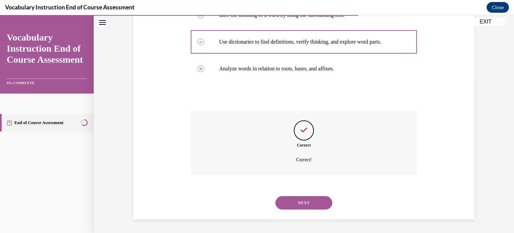
scroll to position [163, 0]
click at [297, 199] on button "NEXT" at bounding box center [303, 202] width 57 height 13
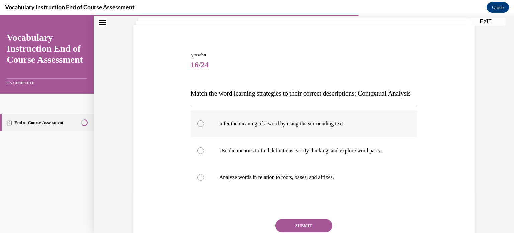
scroll to position [42, 0]
click at [284, 137] on label "Infer the meaning of a word by using the surrounding text." at bounding box center [304, 123] width 227 height 27
click at [204, 127] on input "Infer the meaning of a word by using the surrounding text." at bounding box center [200, 123] width 7 height 7
radio input "true"
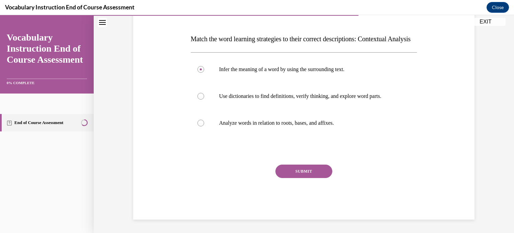
click at [300, 174] on button "SUBMIT" at bounding box center [303, 170] width 57 height 13
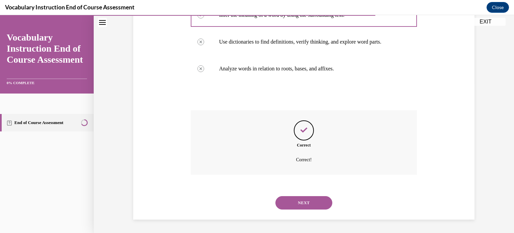
scroll to position [163, 0]
click at [308, 202] on button "NEXT" at bounding box center [303, 202] width 57 height 13
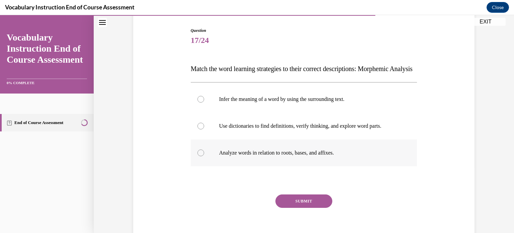
scroll to position [66, 0]
click at [291, 166] on label "Analyze words in relation to roots, bases, and affixes." at bounding box center [304, 152] width 227 height 27
click at [204, 156] on input "Analyze words in relation to roots, bases, and affixes." at bounding box center [200, 152] width 7 height 7
radio input "true"
click at [298, 208] on button "SUBMIT" at bounding box center [303, 200] width 57 height 13
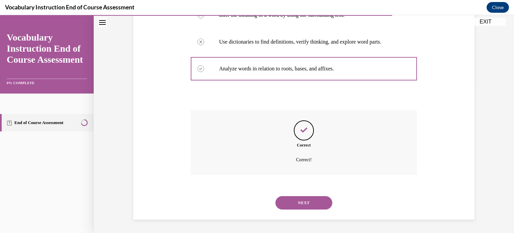
scroll to position [163, 0]
click at [298, 207] on button "NEXT" at bounding box center [303, 202] width 57 height 13
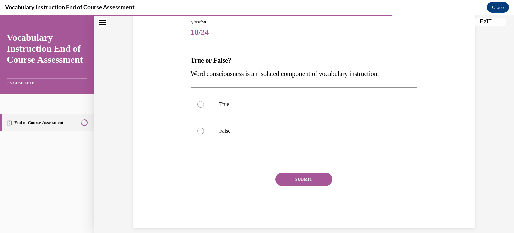
scroll to position [82, 0]
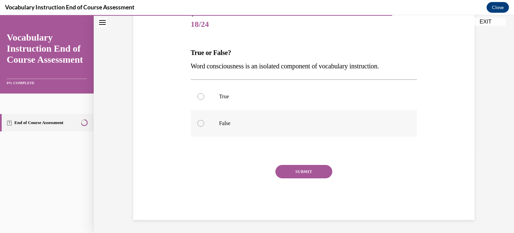
click at [234, 123] on p "False" at bounding box center [309, 123] width 181 height 7
click at [204, 123] on input "False" at bounding box center [200, 123] width 7 height 7
radio input "true"
click at [292, 172] on button "SUBMIT" at bounding box center [303, 171] width 57 height 13
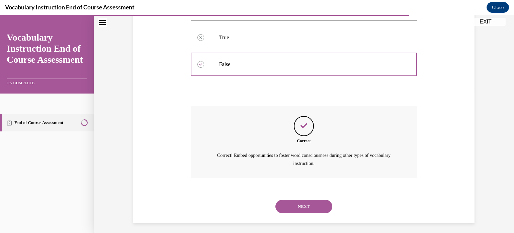
scroll to position [144, 0]
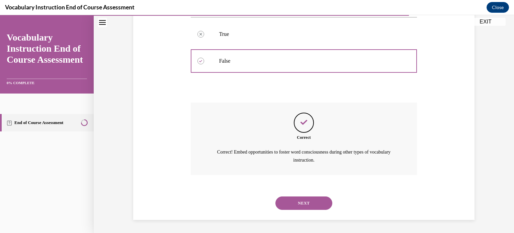
click at [296, 204] on button "NEXT" at bounding box center [303, 202] width 57 height 13
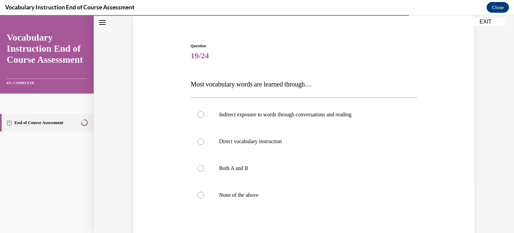
scroll to position [62, 0]
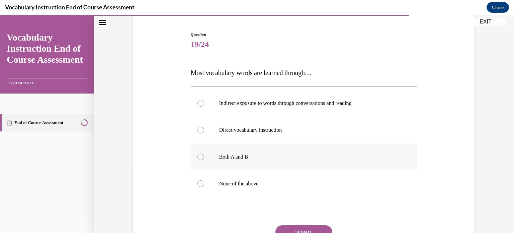
click at [258, 160] on p "Both A and B" at bounding box center [309, 156] width 181 height 7
click at [204, 160] on input "Both A and B" at bounding box center [200, 156] width 7 height 7
radio input "true"
click at [245, 129] on p "Direct vocabulary instruction" at bounding box center [309, 130] width 181 height 7
click at [204, 129] on input "Direct vocabulary instruction" at bounding box center [200, 130] width 7 height 7
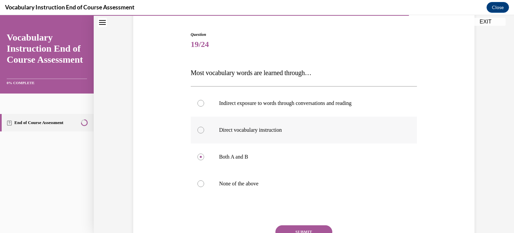
radio input "true"
click at [287, 113] on label "Indirect exposure to words through conversations and reading" at bounding box center [304, 103] width 227 height 27
click at [204, 106] on input "Indirect exposure to words through conversations and reading" at bounding box center [200, 103] width 7 height 7
radio input "true"
click at [308, 227] on button "SUBMIT" at bounding box center [303, 231] width 57 height 13
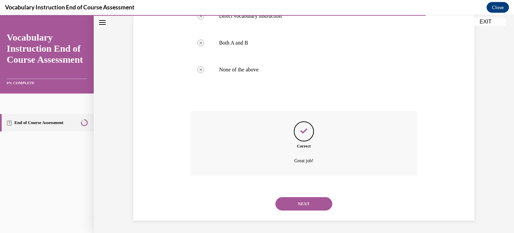
scroll to position [176, 0]
click at [295, 205] on button "NEXT" at bounding box center [303, 202] width 57 height 13
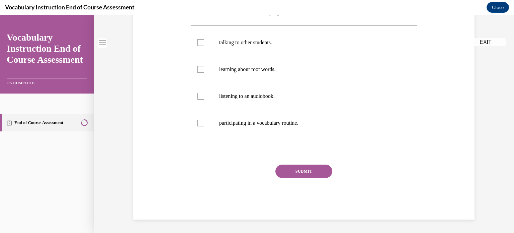
scroll to position [0, 0]
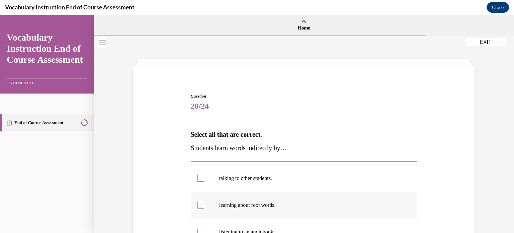
drag, startPoint x: 285, startPoint y: 187, endPoint x: 269, endPoint y: 209, distance: 26.8
click at [269, 209] on label "learning about root words." at bounding box center [304, 204] width 227 height 27
click at [204, 208] on input "learning about root words." at bounding box center [200, 204] width 7 height 7
checkbox input "true"
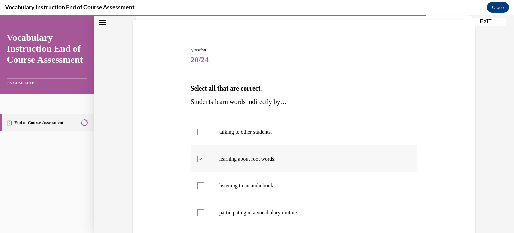
scroll to position [47, 0]
click at [266, 195] on label "listening to an audiobook." at bounding box center [304, 184] width 227 height 27
click at [204, 188] on input "listening to an audiobook." at bounding box center [200, 184] width 7 height 7
click at [265, 188] on label "listening to an audiobook." at bounding box center [304, 184] width 227 height 27
click at [204, 188] on input "listening to an audiobook." at bounding box center [200, 184] width 7 height 7
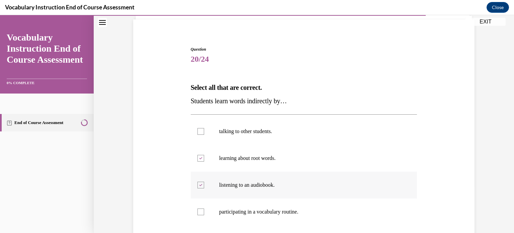
checkbox input "false"
click at [262, 140] on label "talking to other students." at bounding box center [304, 131] width 227 height 27
click at [204, 135] on input "talking to other students." at bounding box center [200, 131] width 7 height 7
checkbox input "true"
click at [257, 171] on label "learning about root words." at bounding box center [304, 158] width 227 height 27
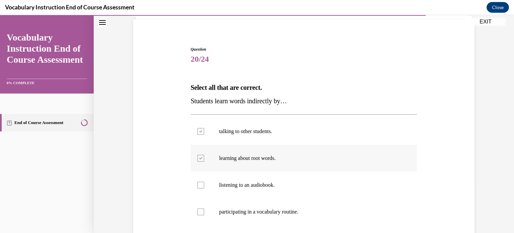
click at [204, 161] on input "learning about root words." at bounding box center [200, 158] width 7 height 7
checkbox input "false"
click at [252, 180] on label "listening to an audiobook." at bounding box center [304, 184] width 227 height 27
click at [204, 181] on input "listening to an audiobook." at bounding box center [200, 184] width 7 height 7
checkbox input "true"
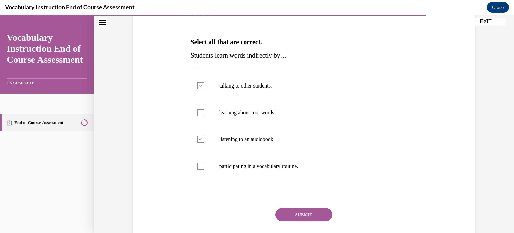
click at [286, 215] on button "SUBMIT" at bounding box center [303, 214] width 57 height 13
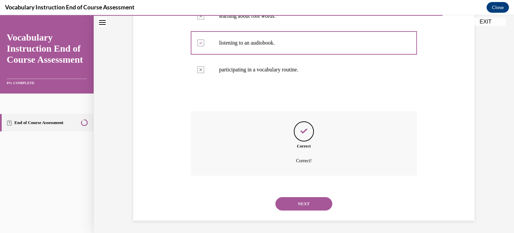
scroll to position [189, 0]
click at [306, 198] on button "NEXT" at bounding box center [303, 202] width 57 height 13
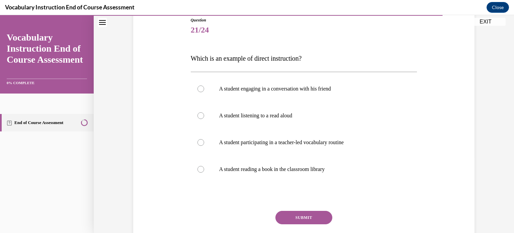
scroll to position [76, 0]
click at [278, 140] on p "A student participating in a teacher-led vocabulary routine" at bounding box center [309, 142] width 181 height 7
click at [204, 140] on input "A student participating in a teacher-led vocabulary routine" at bounding box center [200, 142] width 7 height 7
radio input "true"
click at [298, 219] on button "SUBMIT" at bounding box center [303, 217] width 57 height 13
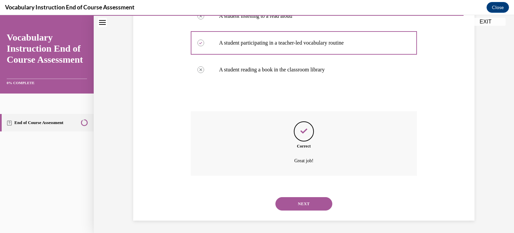
scroll to position [176, 0]
click at [281, 201] on button "NEXT" at bounding box center [303, 202] width 57 height 13
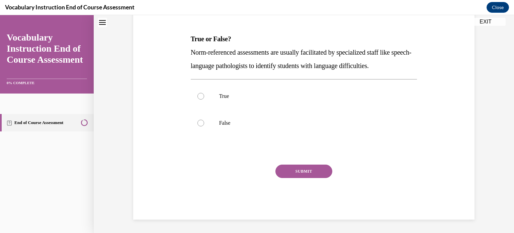
scroll to position [0, 0]
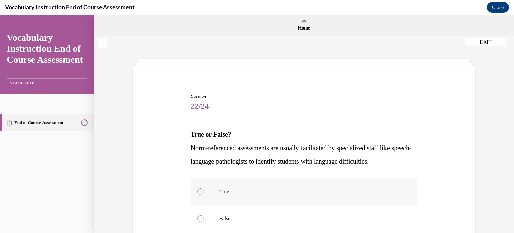
click at [246, 188] on p "True" at bounding box center [309, 191] width 181 height 7
click at [204, 188] on input "True" at bounding box center [200, 191] width 7 height 7
radio input "true"
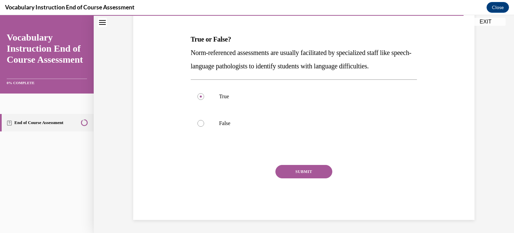
click at [294, 173] on button "SUBMIT" at bounding box center [303, 171] width 57 height 13
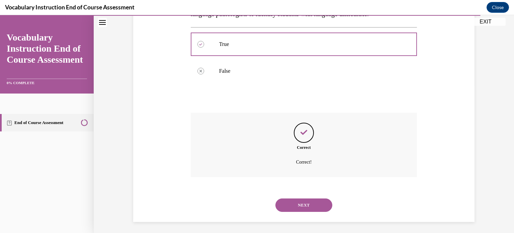
scroll to position [149, 0]
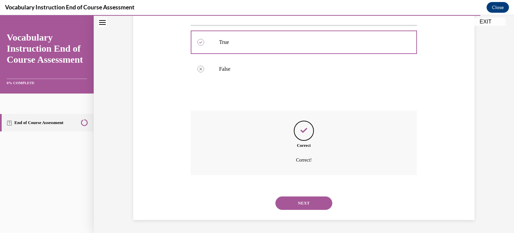
click at [298, 201] on button "NEXT" at bounding box center [303, 202] width 57 height 13
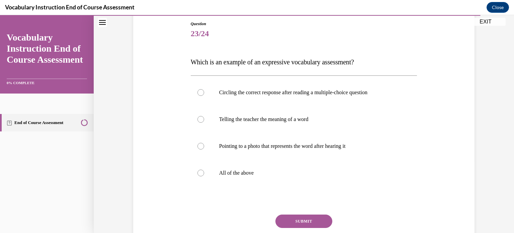
scroll to position [66, 0]
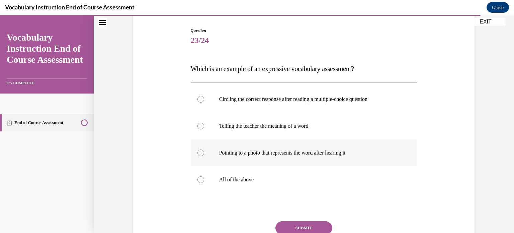
click at [270, 139] on label "Pointing to a photo that represents the word after hearing it" at bounding box center [304, 152] width 227 height 27
click at [204, 149] on input "Pointing to a photo that represents the word after hearing it" at bounding box center [200, 152] width 7 height 7
radio input "true"
click at [272, 133] on label "Telling the teacher the meaning of a word" at bounding box center [304, 125] width 227 height 27
click at [204, 129] on input "Telling the teacher the meaning of a word" at bounding box center [200, 125] width 7 height 7
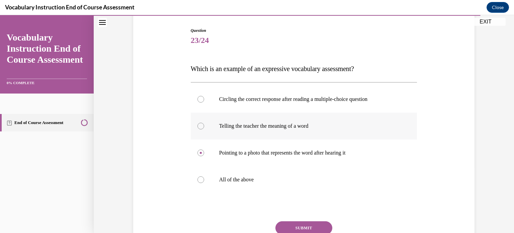
radio input "true"
click at [303, 221] on button "SUBMIT" at bounding box center [303, 227] width 57 height 13
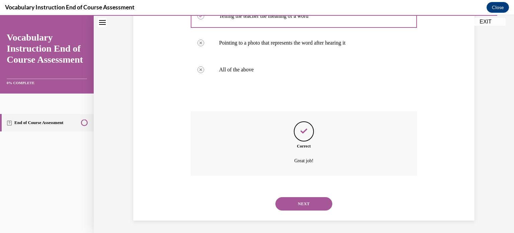
scroll to position [176, 0]
click at [293, 201] on button "NEXT" at bounding box center [303, 202] width 57 height 13
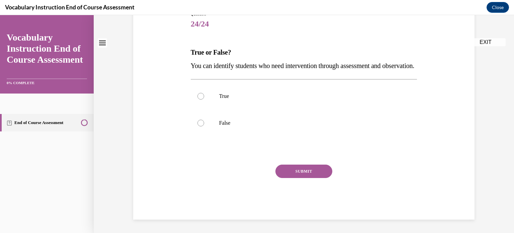
scroll to position [0, 0]
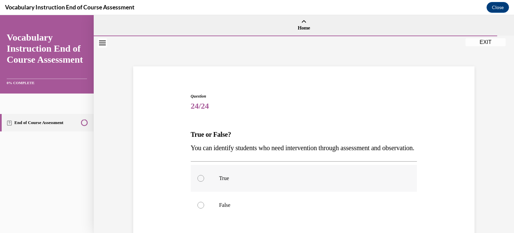
drag, startPoint x: 293, startPoint y: 201, endPoint x: 266, endPoint y: 192, distance: 28.5
click at [266, 181] on p "True" at bounding box center [309, 178] width 181 height 7
click at [204, 181] on input "True" at bounding box center [200, 178] width 7 height 7
radio input "true"
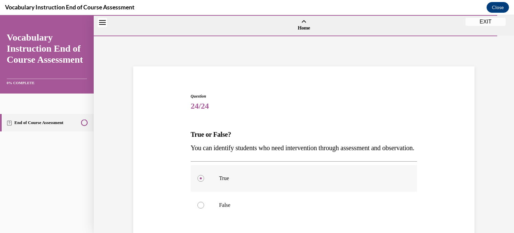
scroll to position [81, 0]
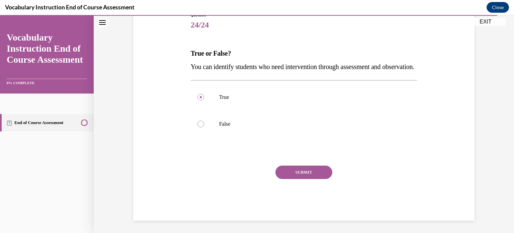
click at [282, 192] on div "SUBMIT" at bounding box center [304, 181] width 227 height 33
click at [282, 179] on button "SUBMIT" at bounding box center [303, 171] width 57 height 13
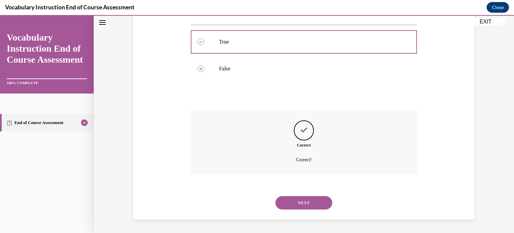
scroll to position [149, 0]
click at [308, 198] on button "NEXT" at bounding box center [303, 202] width 57 height 13
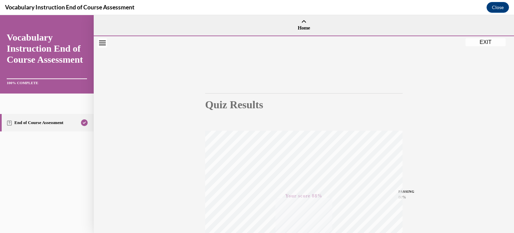
scroll to position [125, 0]
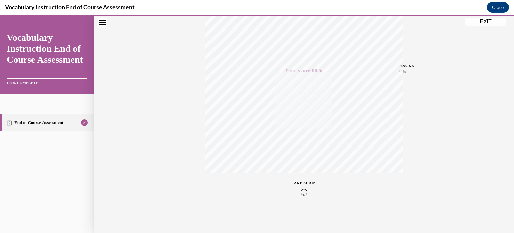
click at [489, 25] on button "EXIT" at bounding box center [486, 22] width 40 height 8
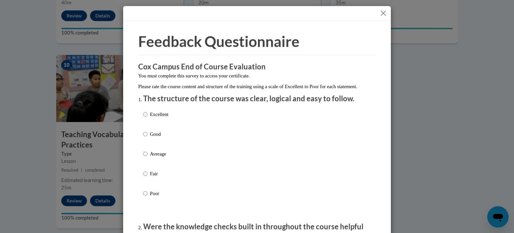
drag, startPoint x: 191, startPoint y: 127, endPoint x: 165, endPoint y: 119, distance: 27.1
click at [165, 118] on p "Excellent" at bounding box center [159, 113] width 18 height 7
click at [148, 118] on input "Excellent" at bounding box center [145, 113] width 4 height 7
radio input "true"
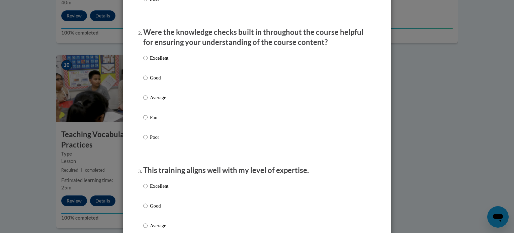
click at [165, 119] on div "Excellent Good Average Fair Poor" at bounding box center [155, 103] width 25 height 104
click at [145, 127] on label "Fair" at bounding box center [155, 122] width 25 height 18
click at [145, 121] on input "Fair" at bounding box center [145, 116] width 4 height 7
radio input "true"
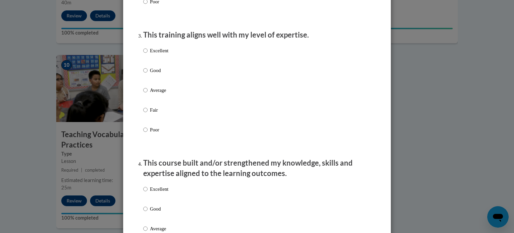
click at [145, 124] on label "Fair" at bounding box center [155, 115] width 25 height 18
click at [145, 113] on input "Fair" at bounding box center [145, 109] width 4 height 7
radio input "true"
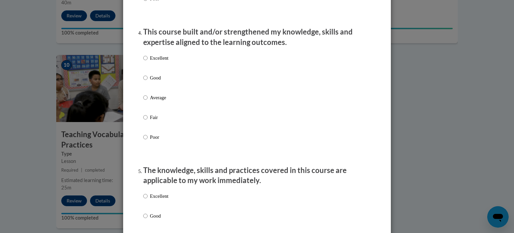
click at [145, 127] on label "Fair" at bounding box center [155, 122] width 25 height 18
click at [145, 121] on input "Fair" at bounding box center [145, 116] width 4 height 7
radio input "true"
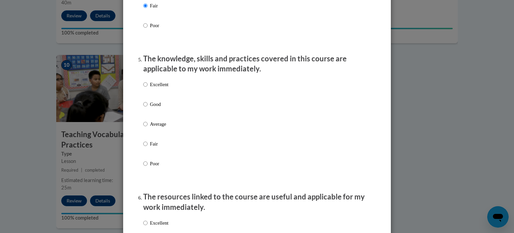
click at [145, 127] on label "Average" at bounding box center [155, 129] width 25 height 18
click at [145, 127] on input "Average" at bounding box center [145, 123] width 4 height 7
radio input "true"
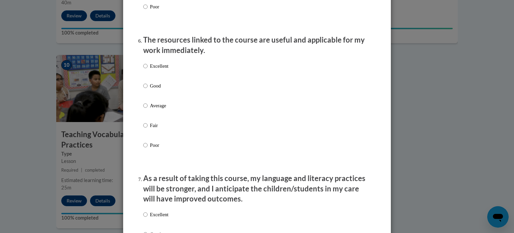
scroll to position [728, 0]
click at [145, 127] on div "Excellent Good Average Fair Poor" at bounding box center [155, 111] width 25 height 104
click at [146, 90] on label "Good" at bounding box center [155, 91] width 25 height 18
click at [146, 89] on input "Good" at bounding box center [145, 85] width 4 height 7
radio input "true"
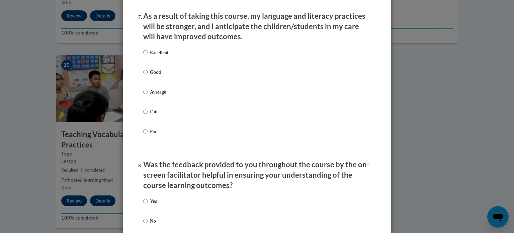
click at [146, 86] on label "Good" at bounding box center [155, 77] width 25 height 18
click at [146, 76] on input "Good" at bounding box center [145, 71] width 4 height 7
radio input "true"
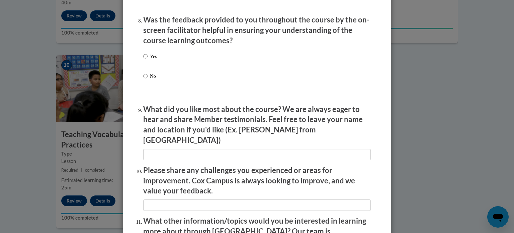
click at [146, 90] on label "No" at bounding box center [150, 81] width 14 height 18
click at [146, 80] on input "No" at bounding box center [145, 75] width 4 height 7
radio input "true"
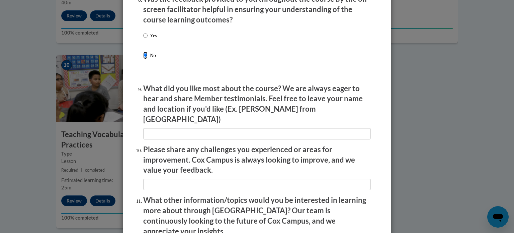
scroll to position [1056, 0]
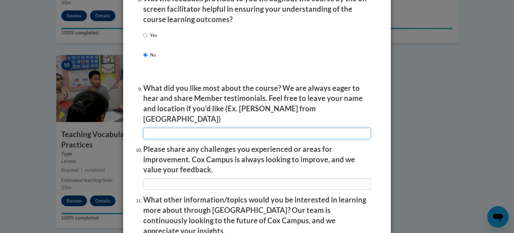
click at [161, 128] on input "textbox" at bounding box center [257, 133] width 228 height 11
type input "It was easy to mangae"
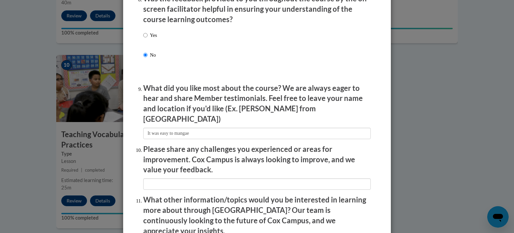
click at [198, 174] on li "Please share any challenges you experienced or areas for improvement. Cox Campu…" at bounding box center [257, 167] width 228 height 46
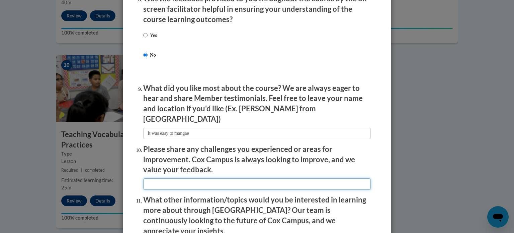
click at [198, 181] on input "textbox" at bounding box center [257, 183] width 228 height 11
type input "None"
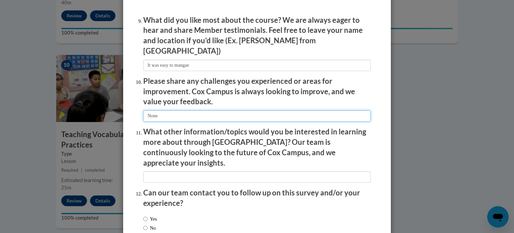
scroll to position [1124, 0]
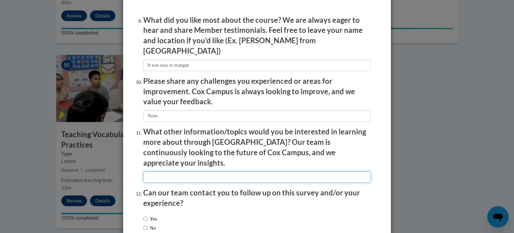
click at [197, 171] on input "textbox" at bounding box center [257, 176] width 228 height 11
type input "None"
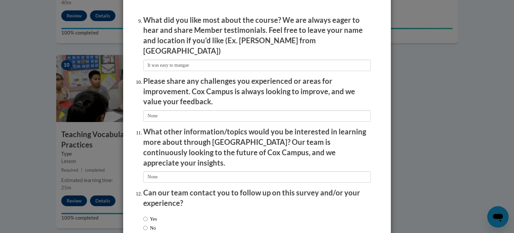
click at [148, 224] on label "No" at bounding box center [149, 227] width 13 height 7
click at [148, 224] on input "No" at bounding box center [145, 227] width 4 height 7
radio input "true"
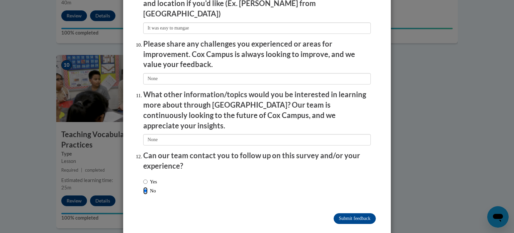
scroll to position [1161, 0]
click at [353, 213] on input "Submit feedback" at bounding box center [355, 218] width 42 height 11
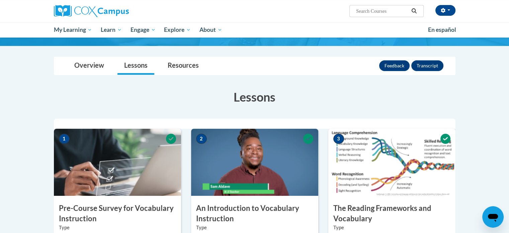
scroll to position [0, 0]
